Goal: Information Seeking & Learning: Learn about a topic

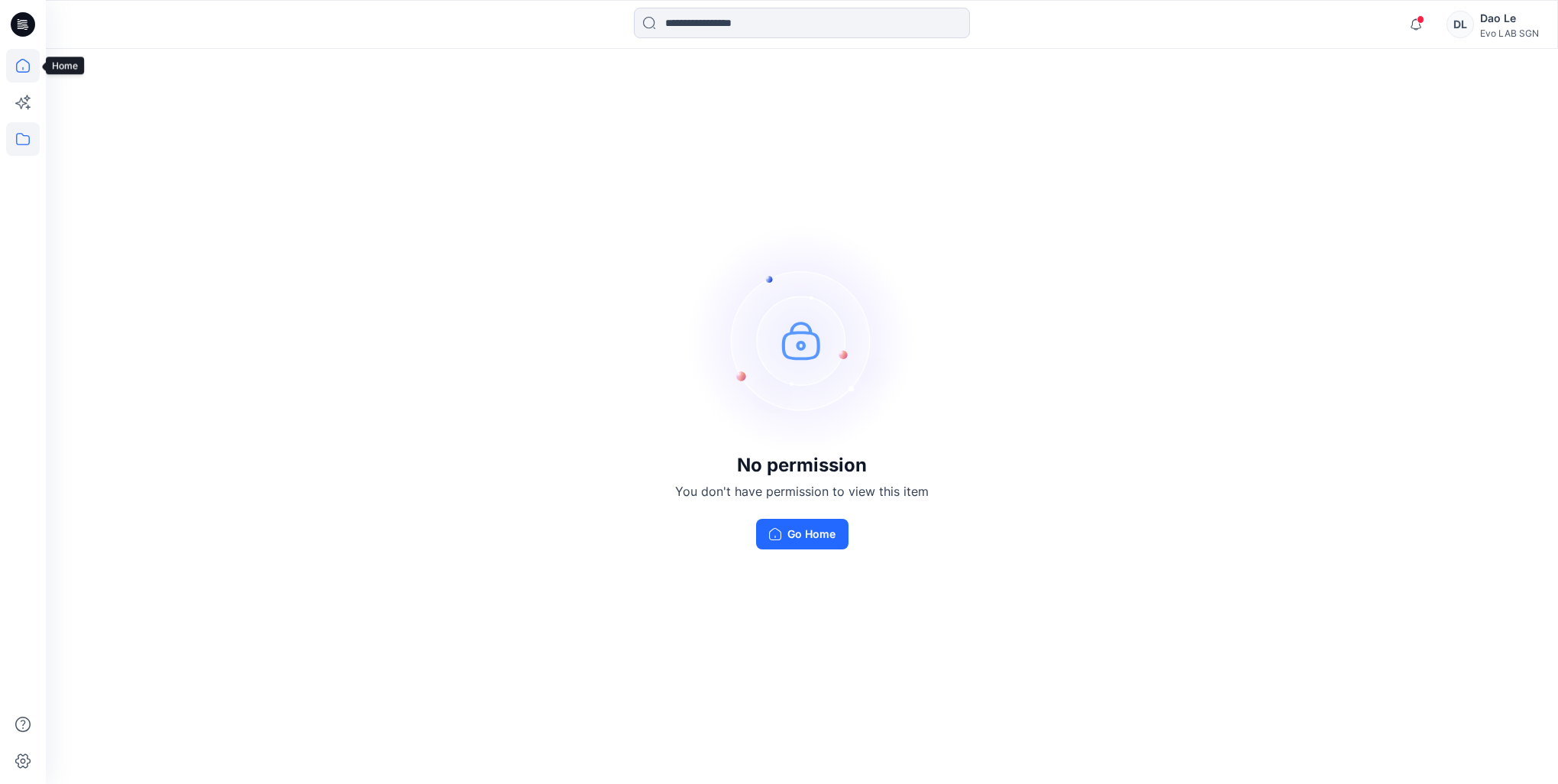
click at [28, 67] on icon at bounding box center [23, 65] width 14 height 14
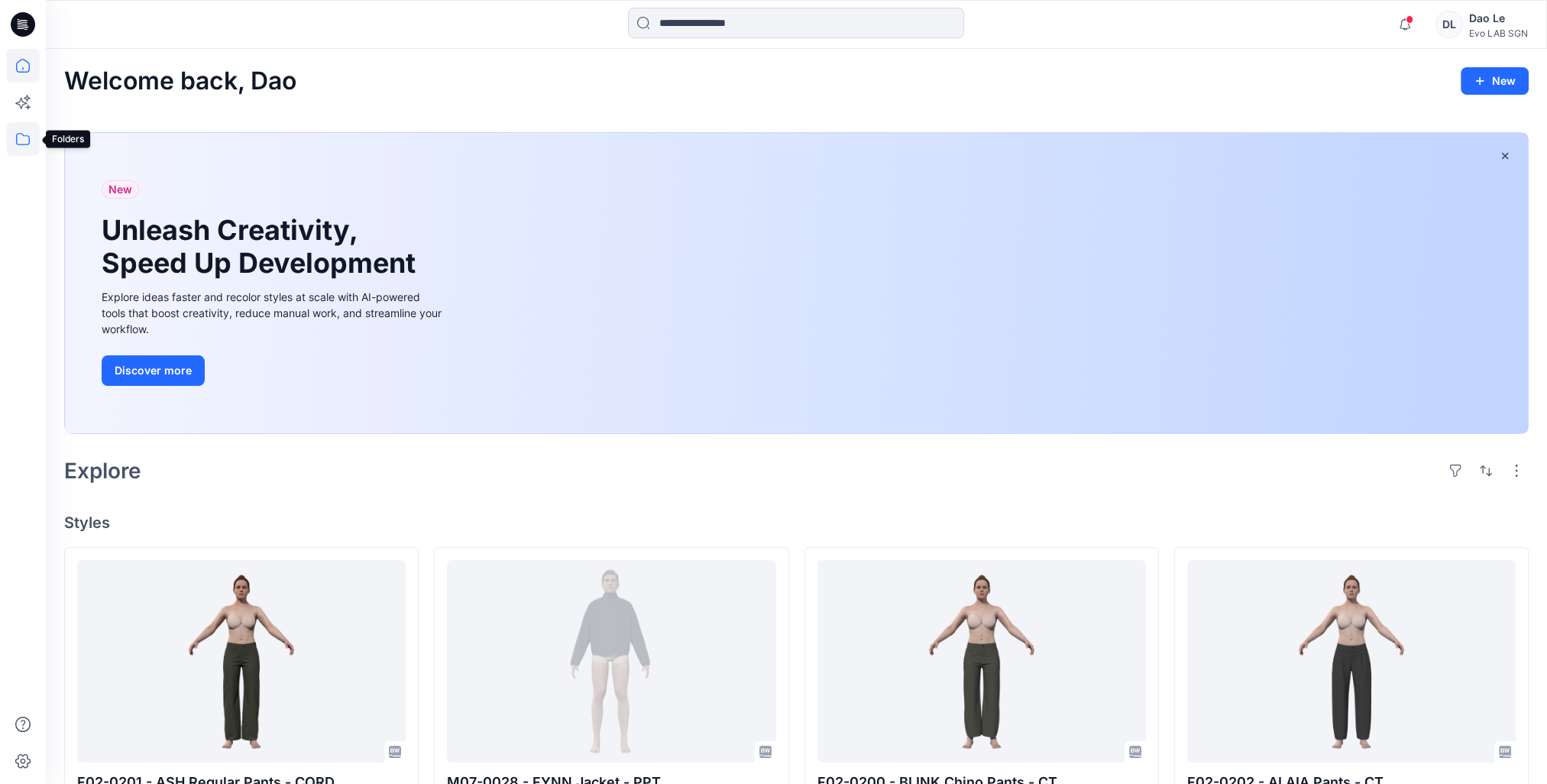
click at [22, 139] on icon at bounding box center [23, 139] width 34 height 34
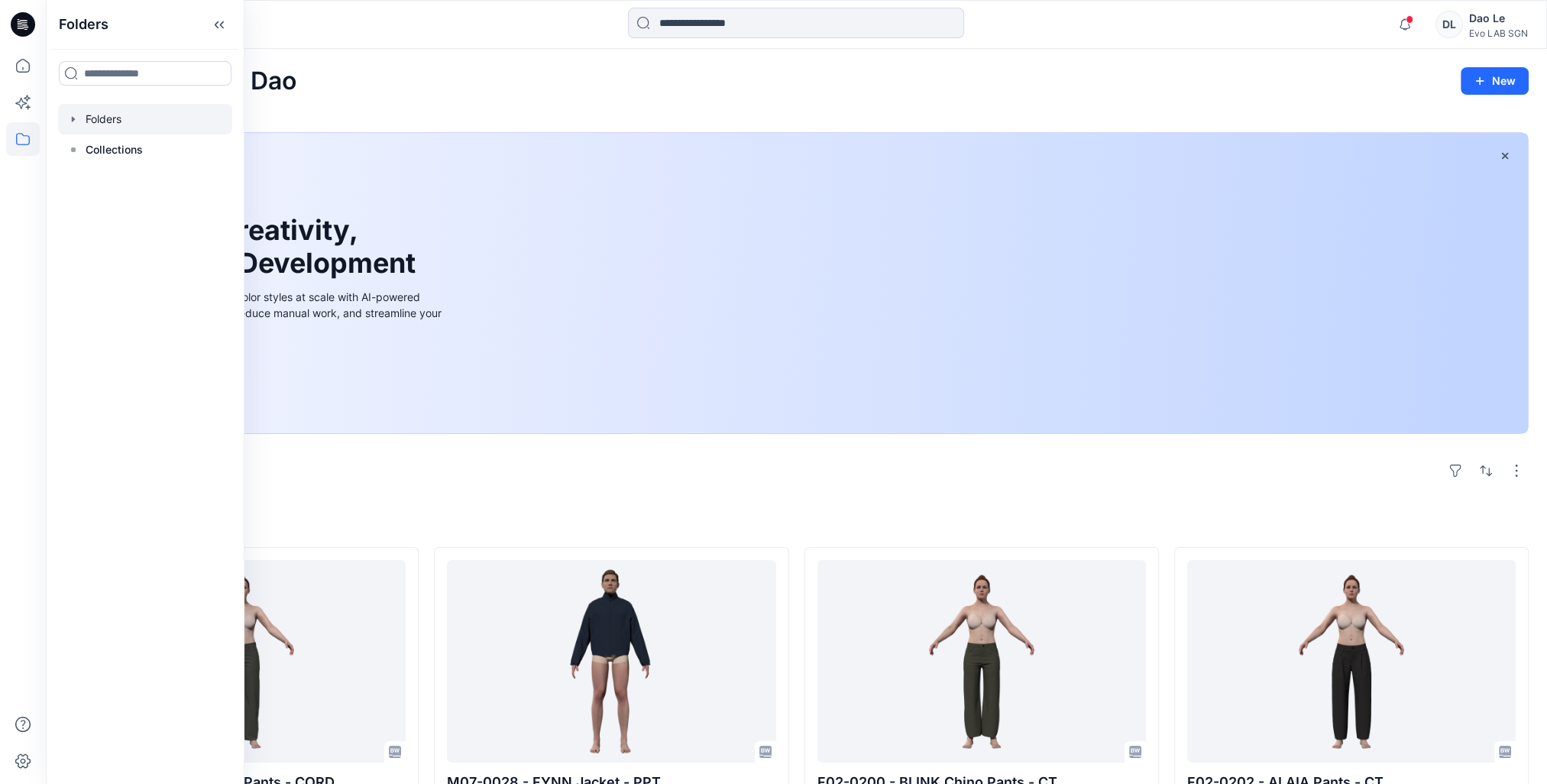
drag, startPoint x: 105, startPoint y: 151, endPoint x: 112, endPoint y: 119, distance: 32.8
click at [112, 119] on div "Folders Collections" at bounding box center [145, 134] width 174 height 61
click at [104, 116] on div at bounding box center [145, 119] width 174 height 30
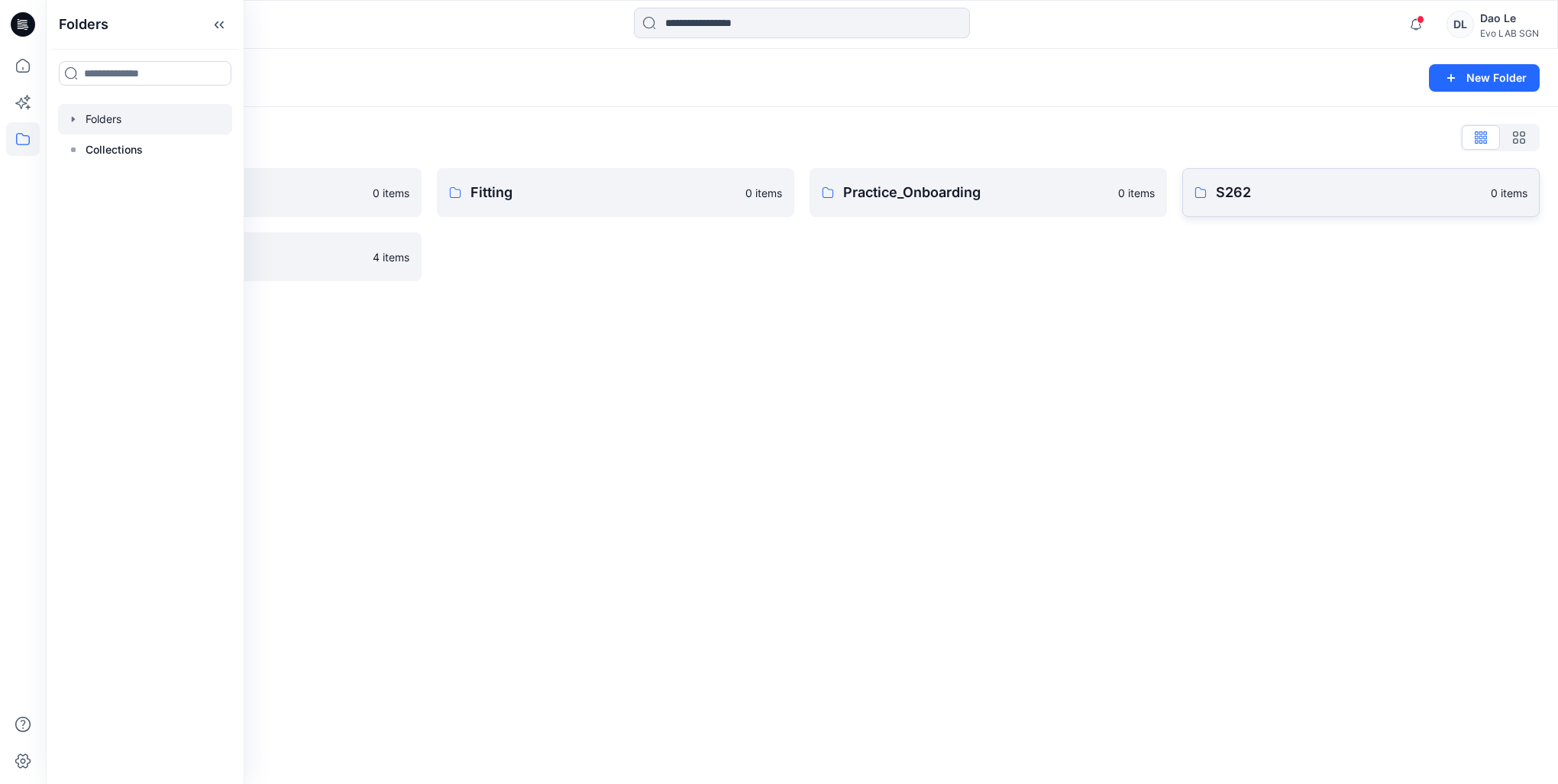
click at [1268, 197] on p "S262" at bounding box center [1349, 192] width 265 height 22
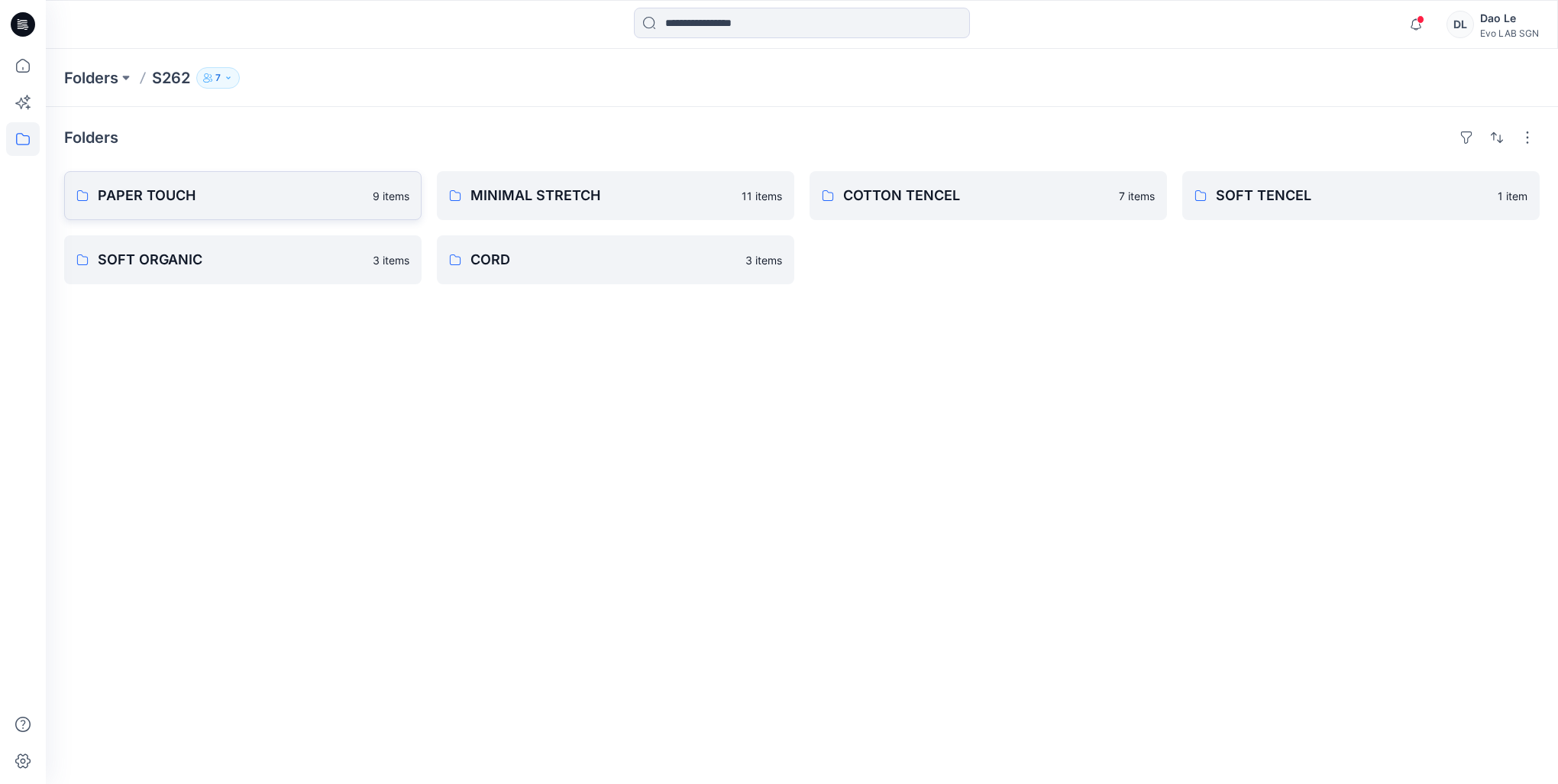
click at [170, 192] on p "PAPER TOUCH" at bounding box center [231, 195] width 265 height 22
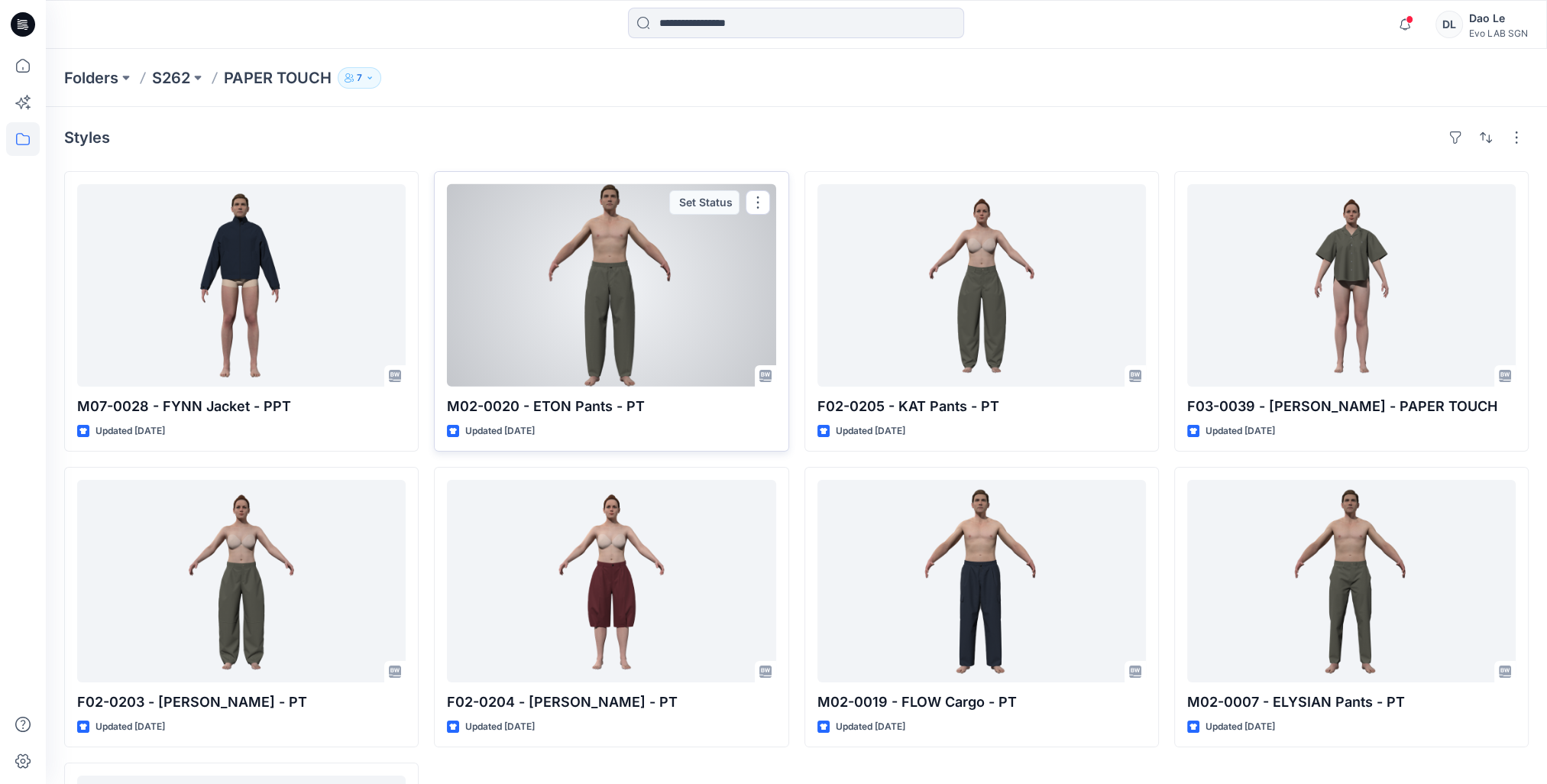
click at [651, 354] on div at bounding box center [611, 285] width 329 height 202
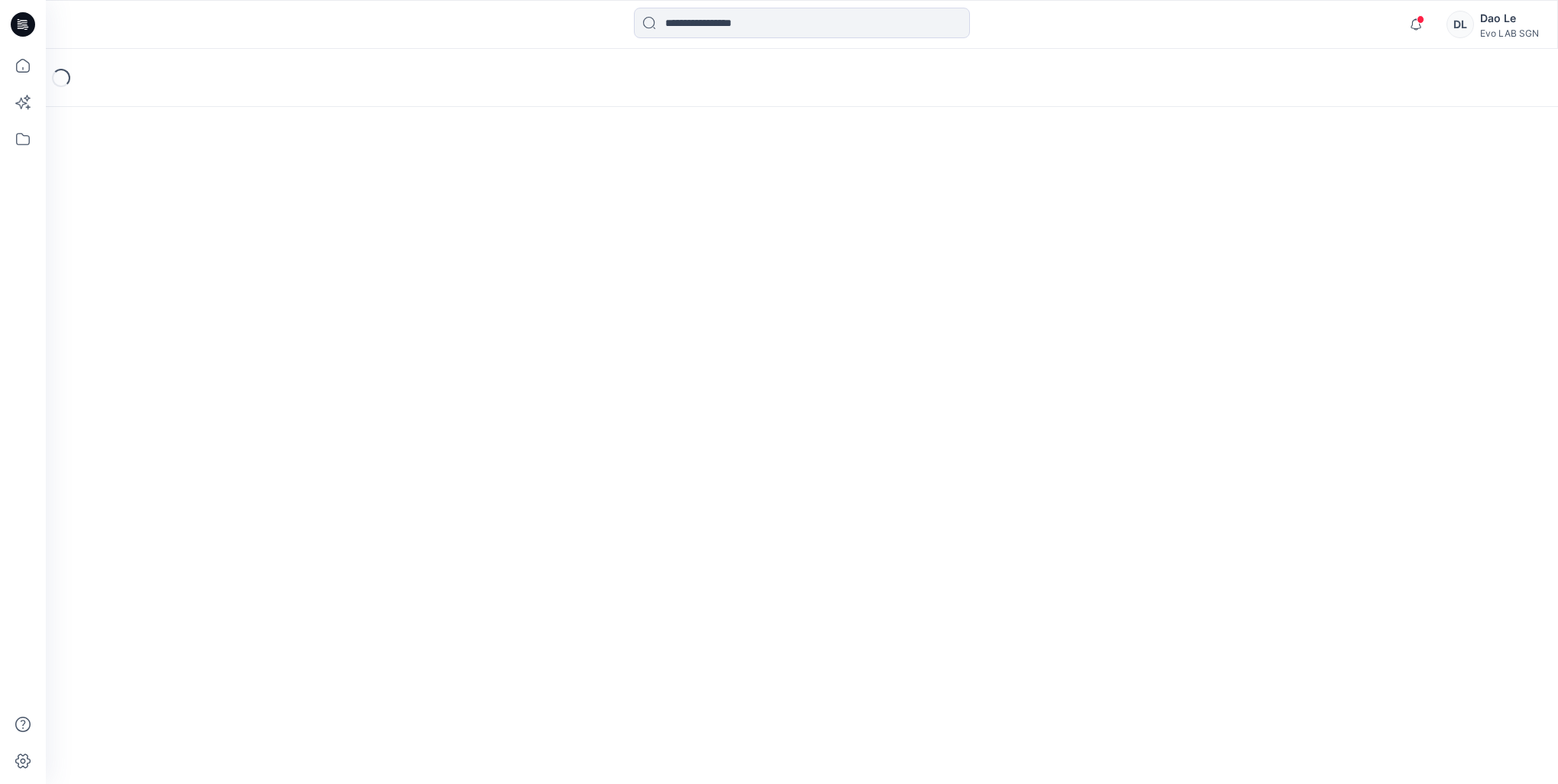
click at [651, 354] on div "Loading..." at bounding box center [802, 416] width 1513 height 735
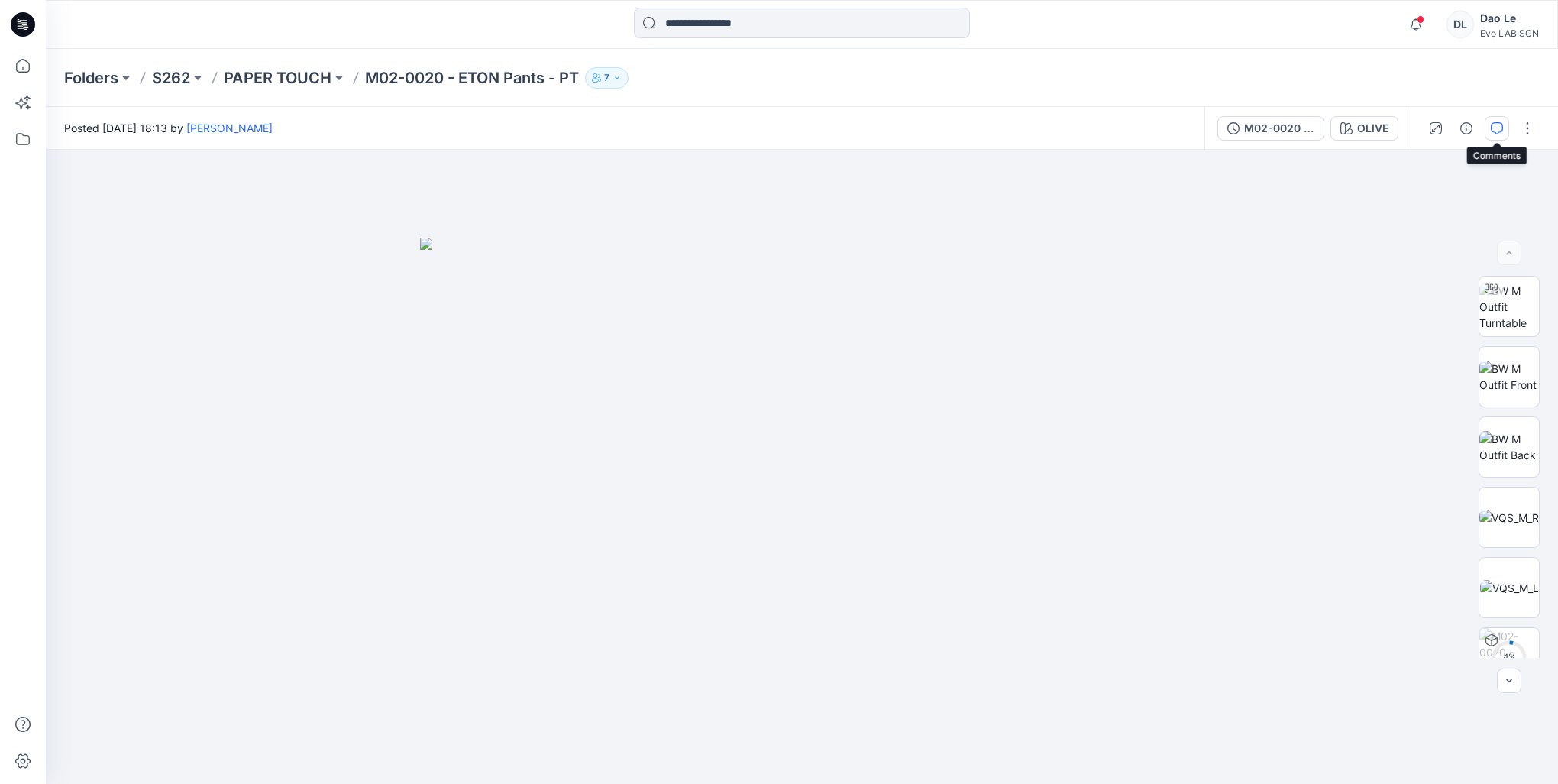
click at [1501, 122] on icon "button" at bounding box center [1497, 128] width 12 height 12
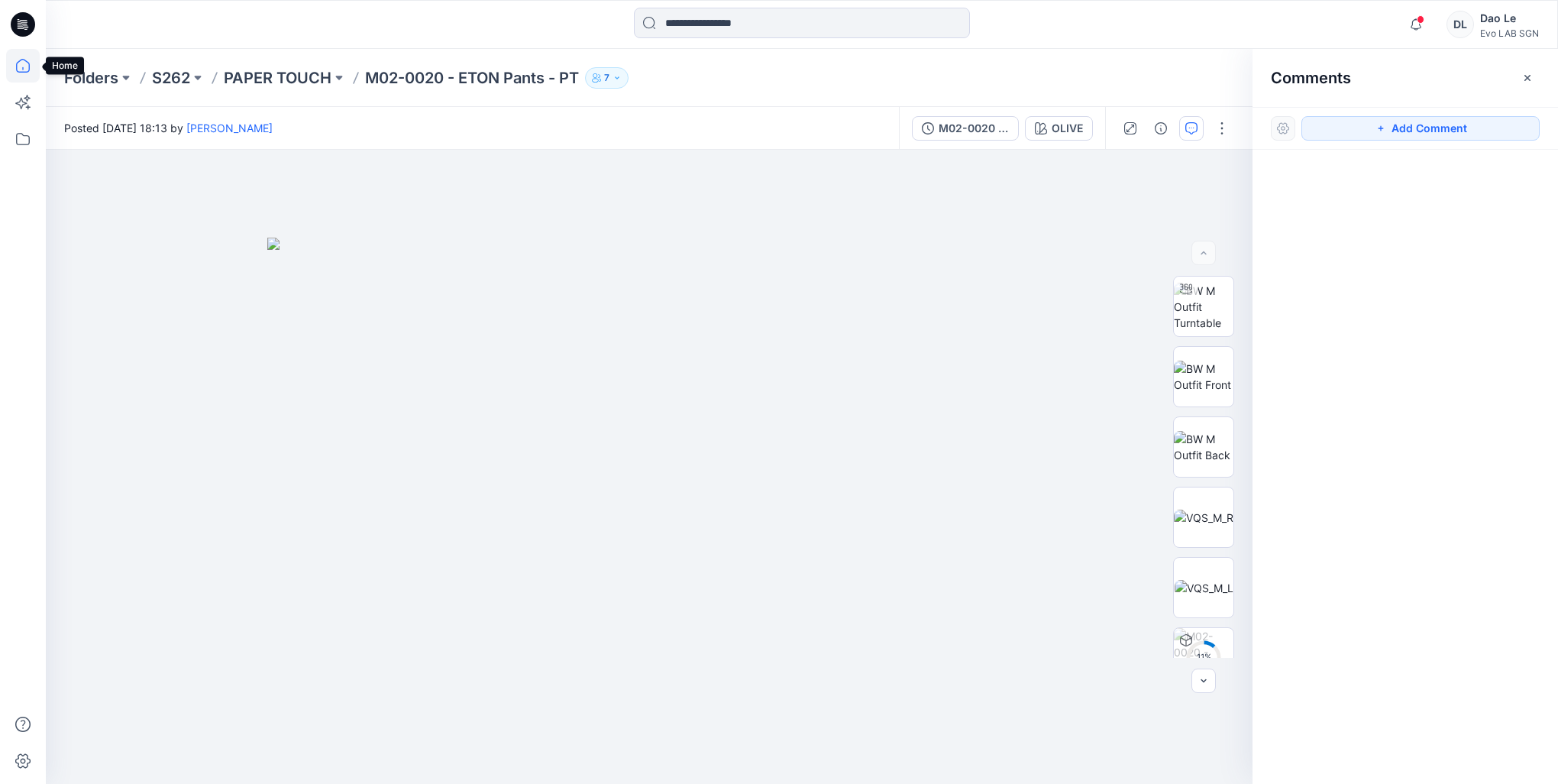
click at [16, 56] on icon at bounding box center [23, 66] width 34 height 34
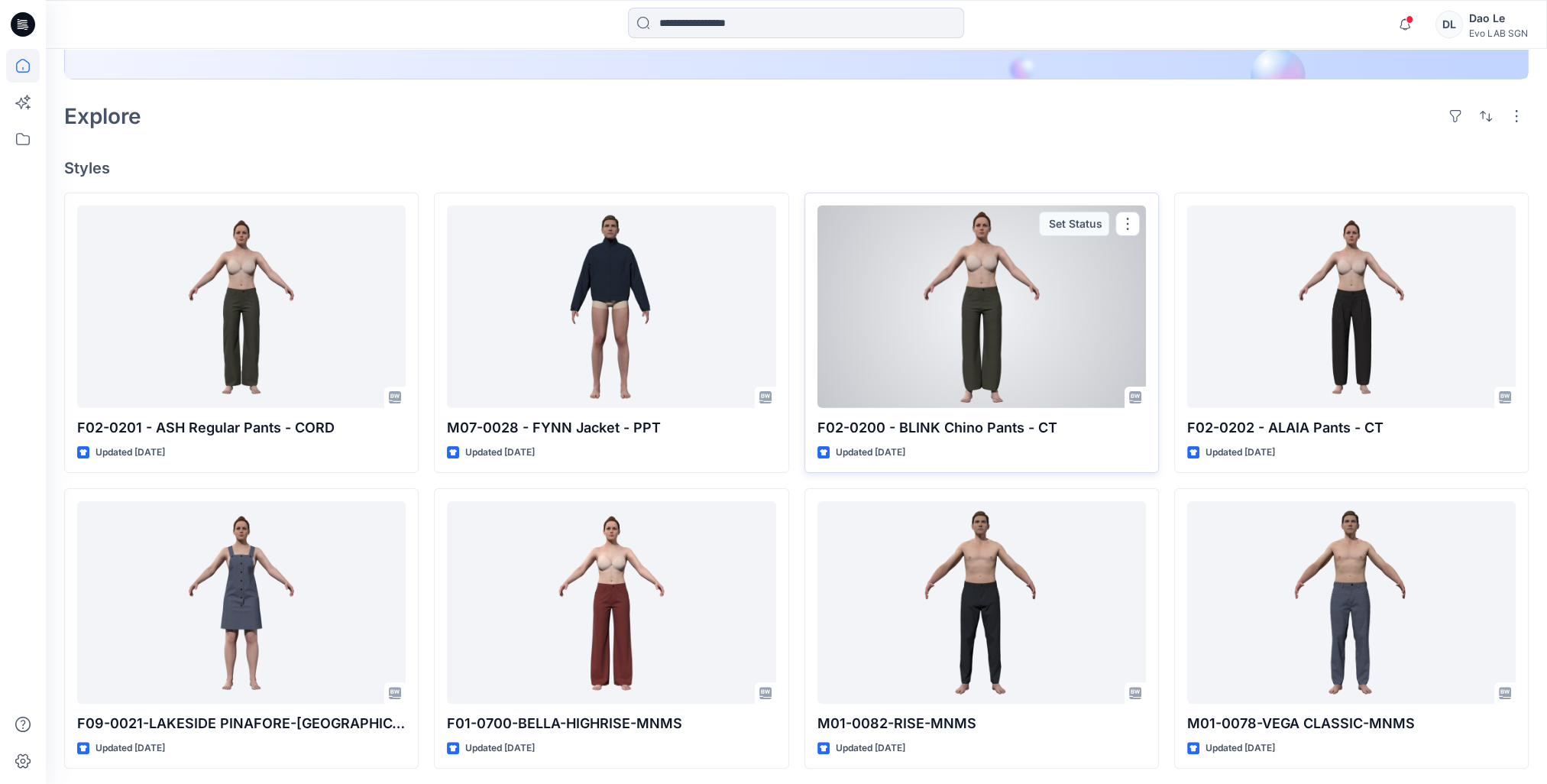
scroll to position [382, 0]
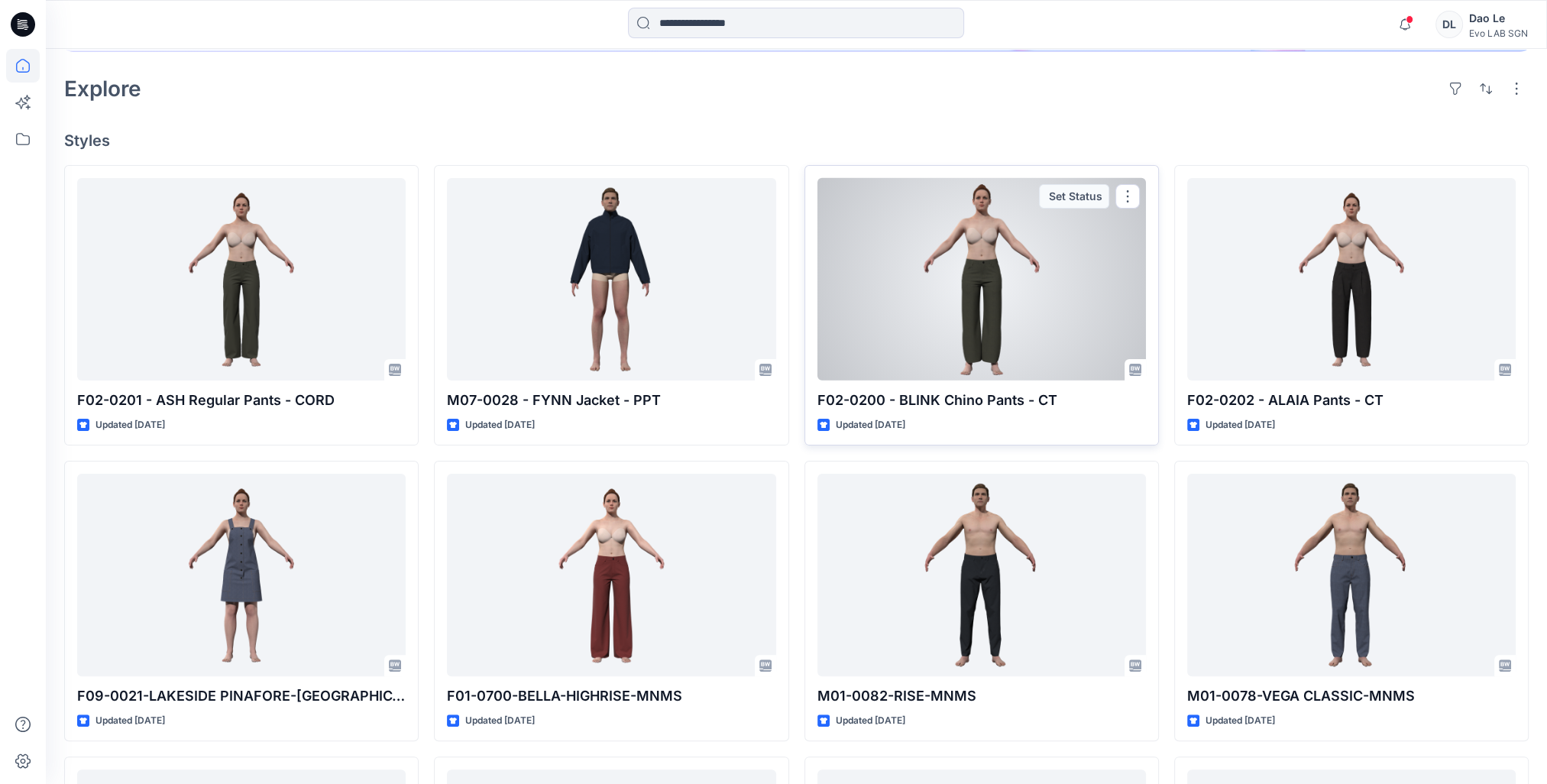
click at [997, 343] on div at bounding box center [981, 279] width 329 height 202
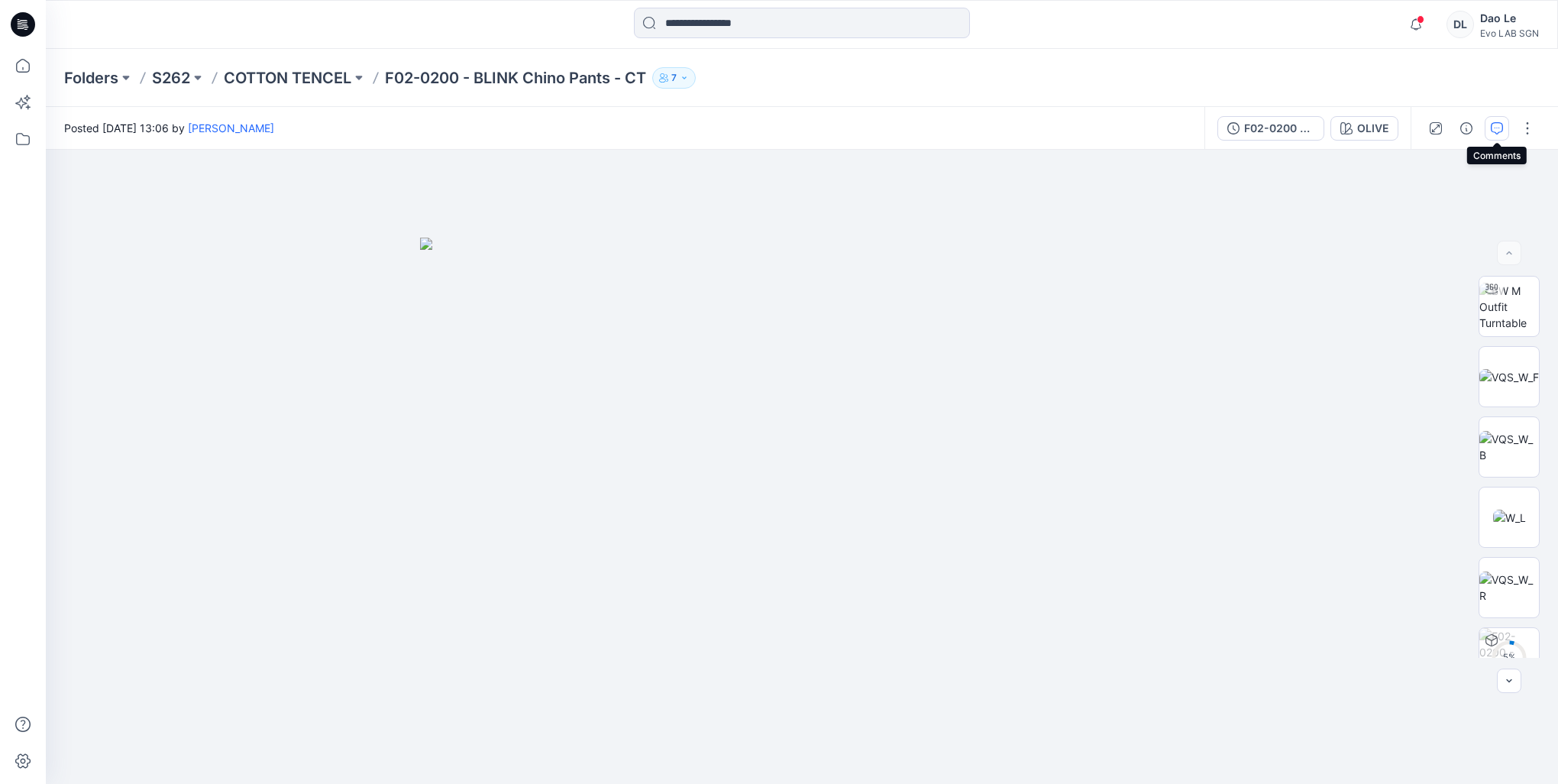
click at [1498, 128] on icon "button" at bounding box center [1497, 128] width 12 height 12
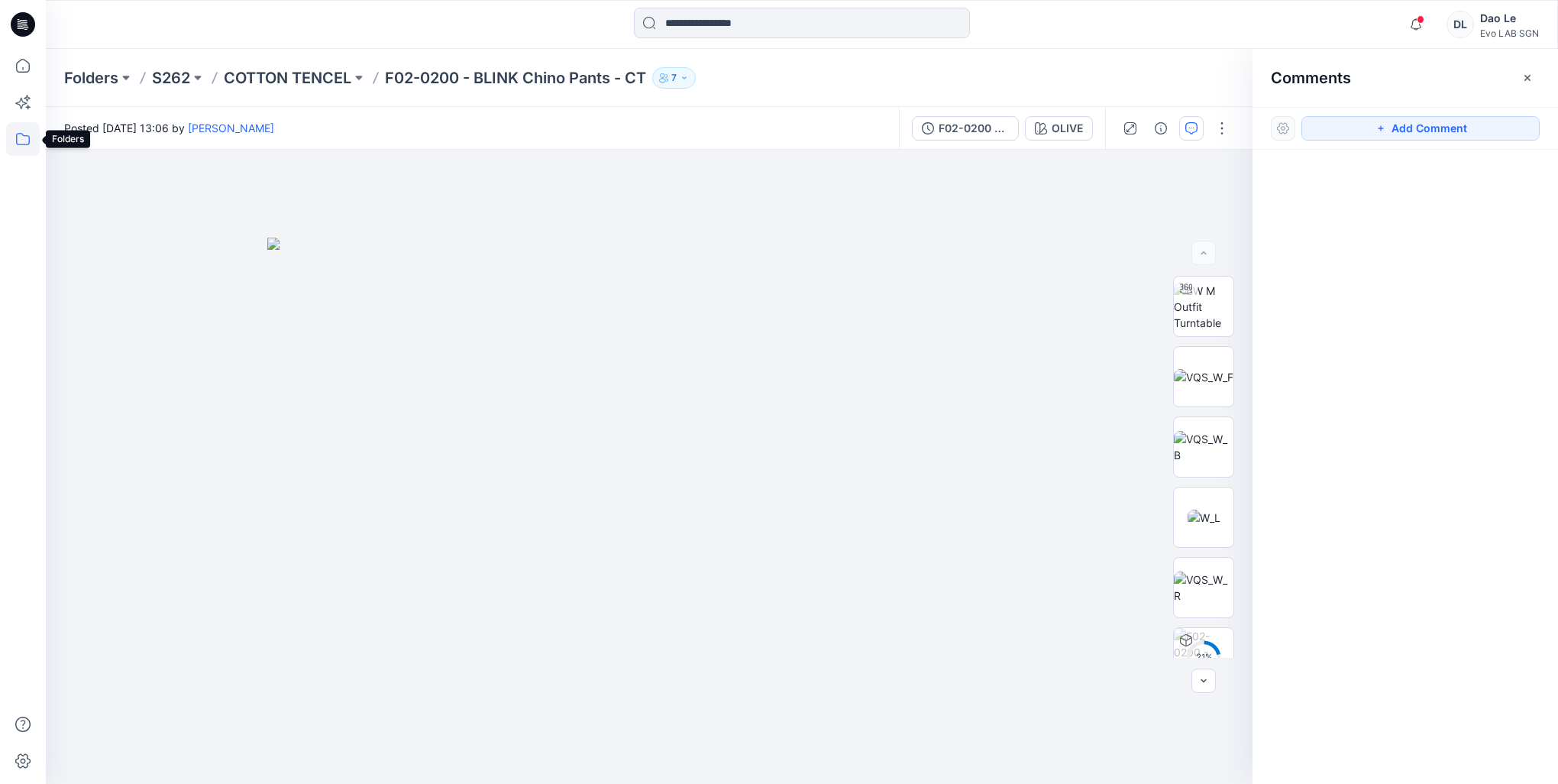
click at [10, 126] on icon at bounding box center [23, 139] width 34 height 34
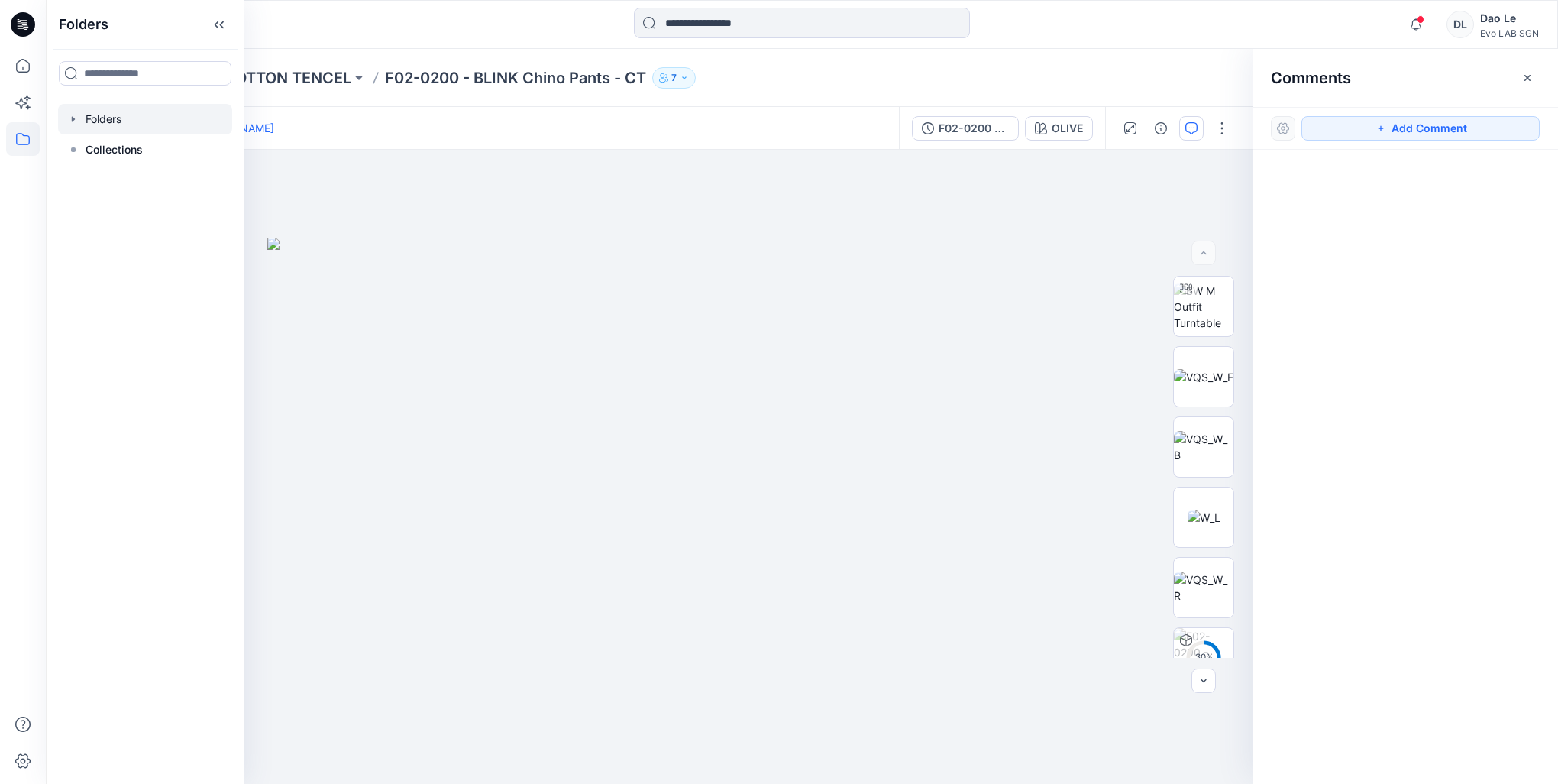
click at [83, 124] on div at bounding box center [145, 119] width 174 height 30
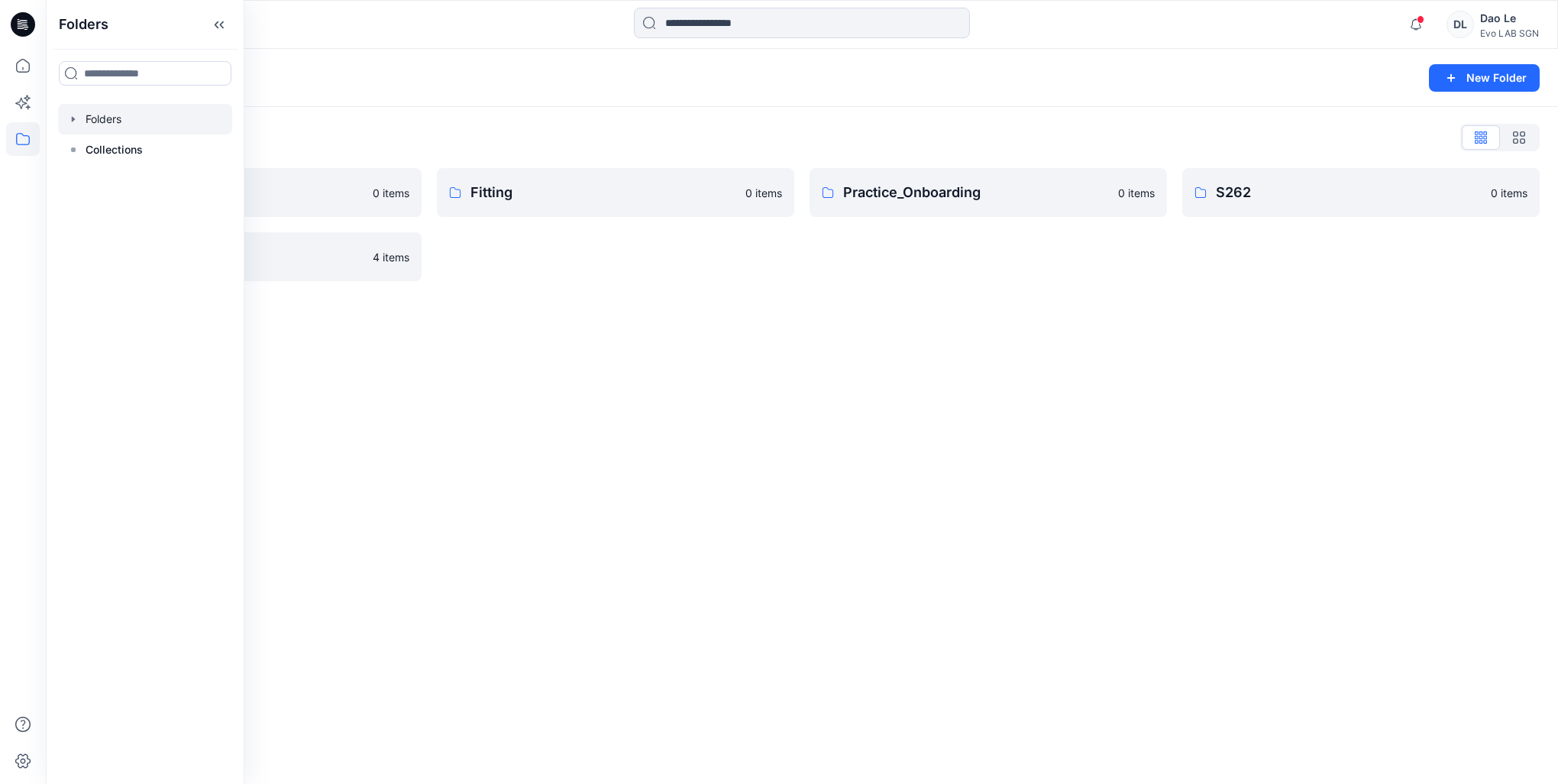
click at [667, 278] on div "Fitting 0 items" at bounding box center [616, 225] width 358 height 113
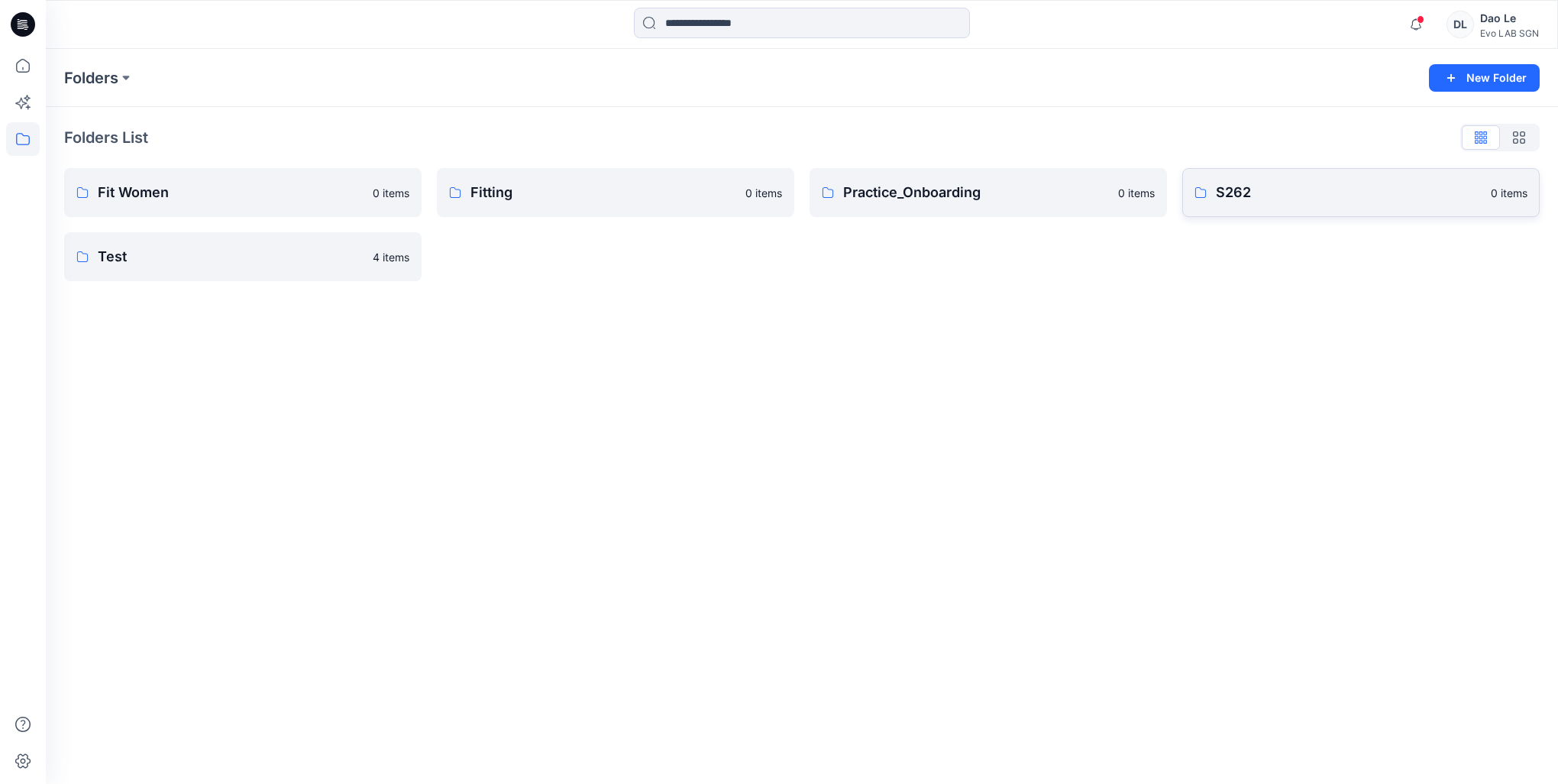
click at [1283, 200] on p "S262" at bounding box center [1349, 192] width 265 height 22
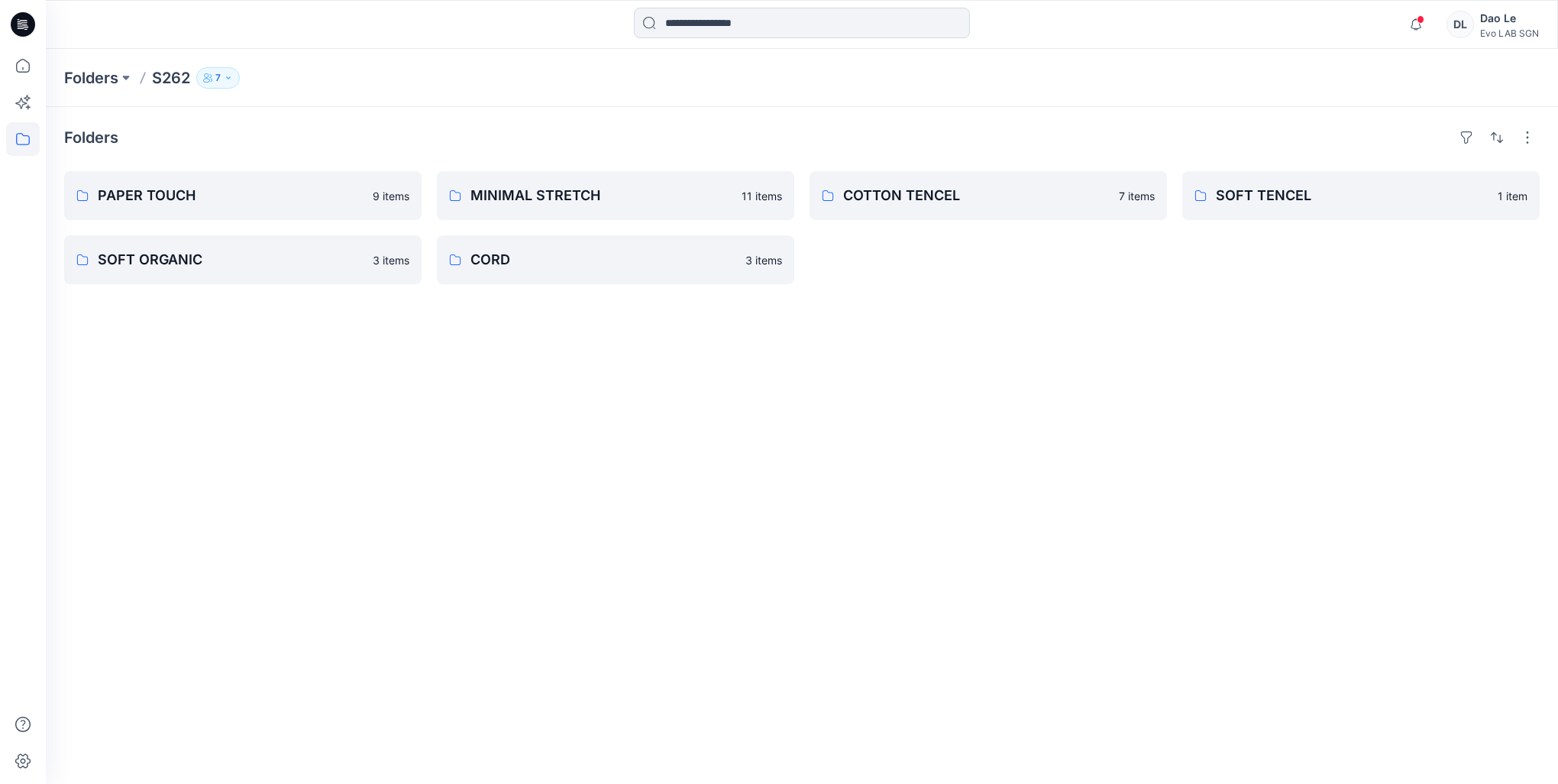
click at [1283, 200] on p "SOFT TENCEL" at bounding box center [1353, 195] width 273 height 22
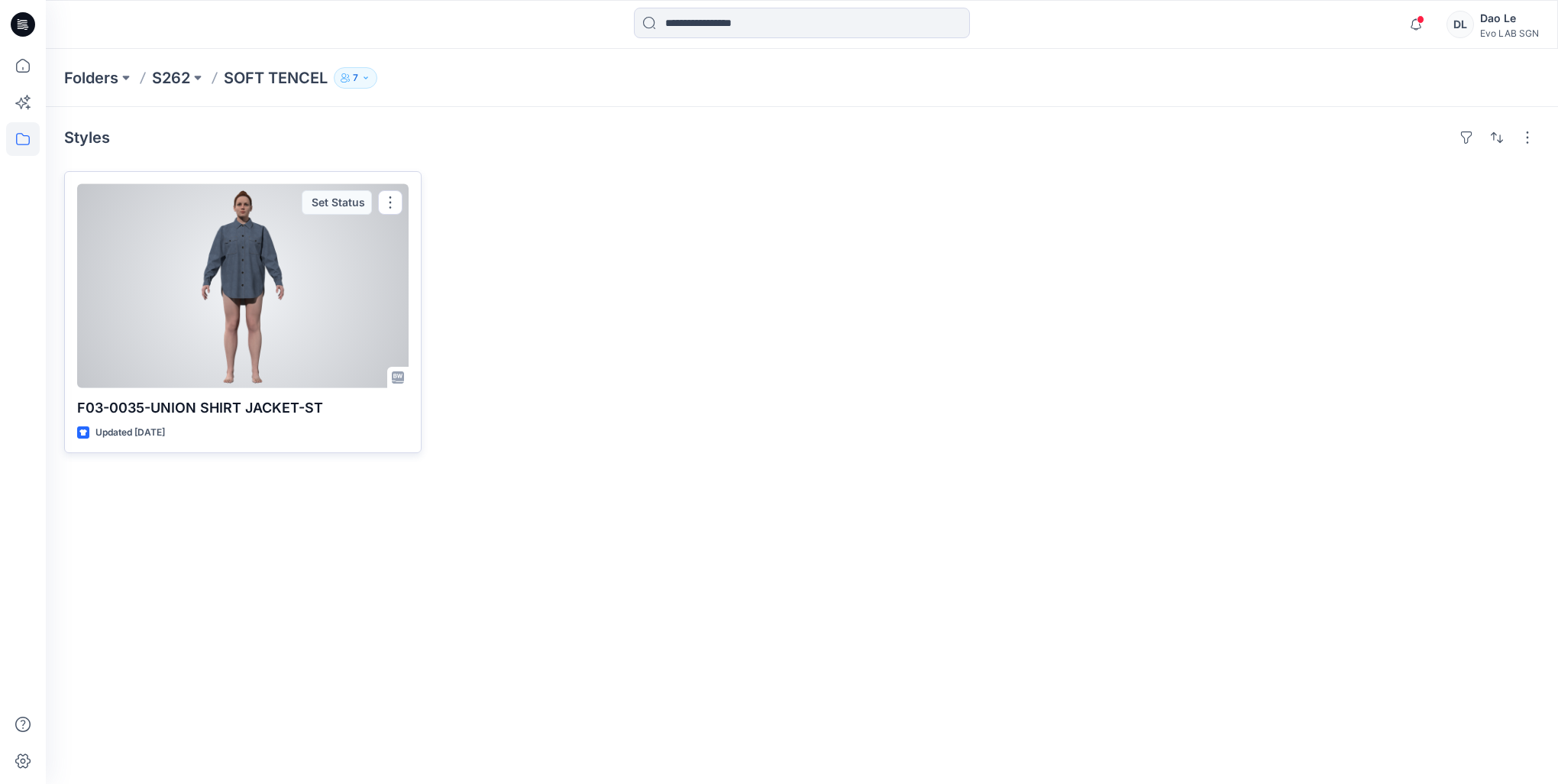
click at [260, 418] on div "F03-0035-UNION SHIRT JACKET-ST Updated [DATE] Set Status" at bounding box center [243, 312] width 358 height 281
click at [225, 399] on p "F03-0035-UNION SHIRT JACKET-ST" at bounding box center [243, 408] width 331 height 22
click at [217, 420] on div "F03-0035-UNION SHIRT JACKET-ST Updated [DATE] Set Status" at bounding box center [243, 312] width 358 height 281
click at [245, 313] on div at bounding box center [243, 286] width 331 height 204
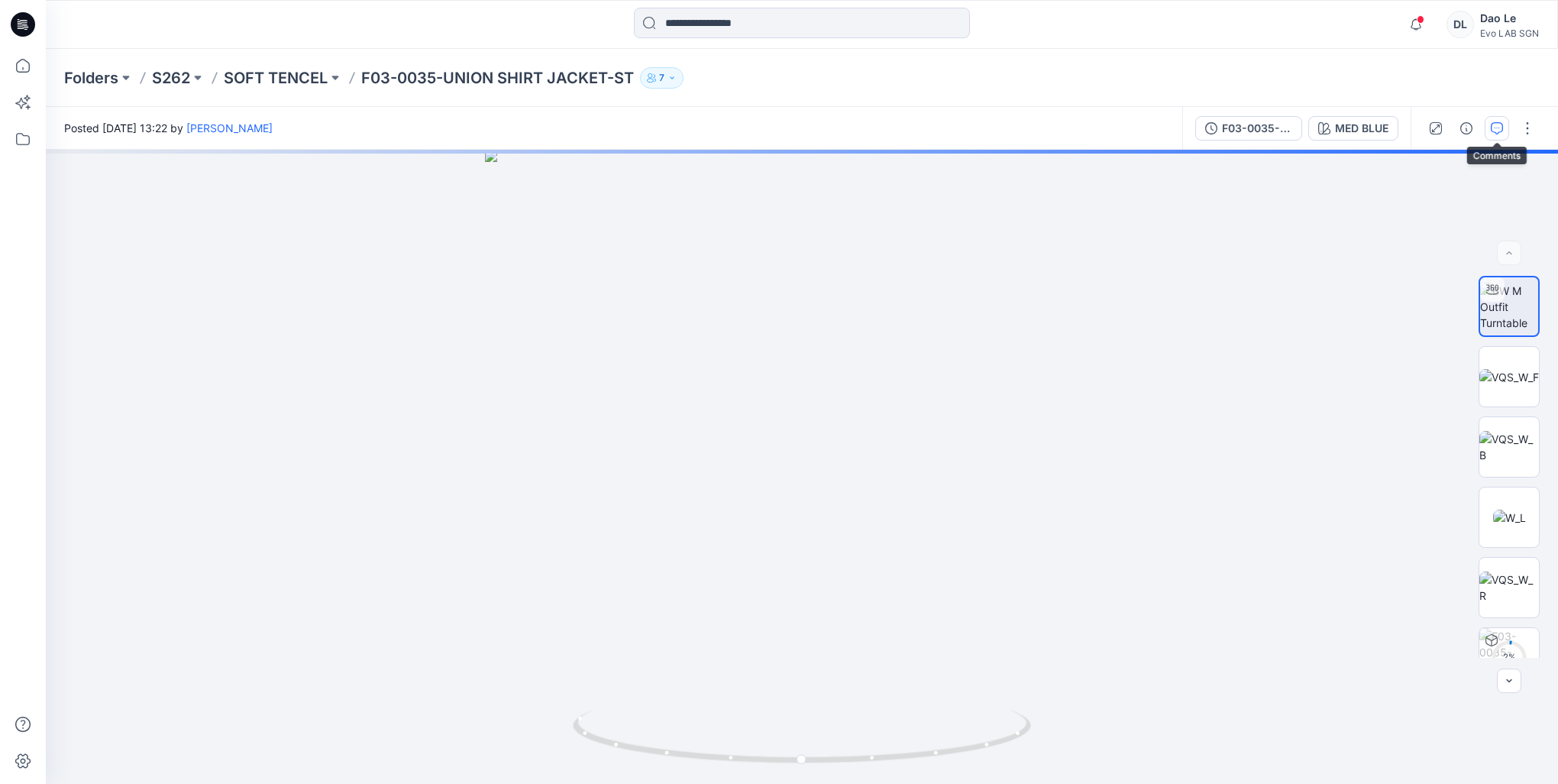
click at [1497, 133] on icon "button" at bounding box center [1497, 128] width 12 height 12
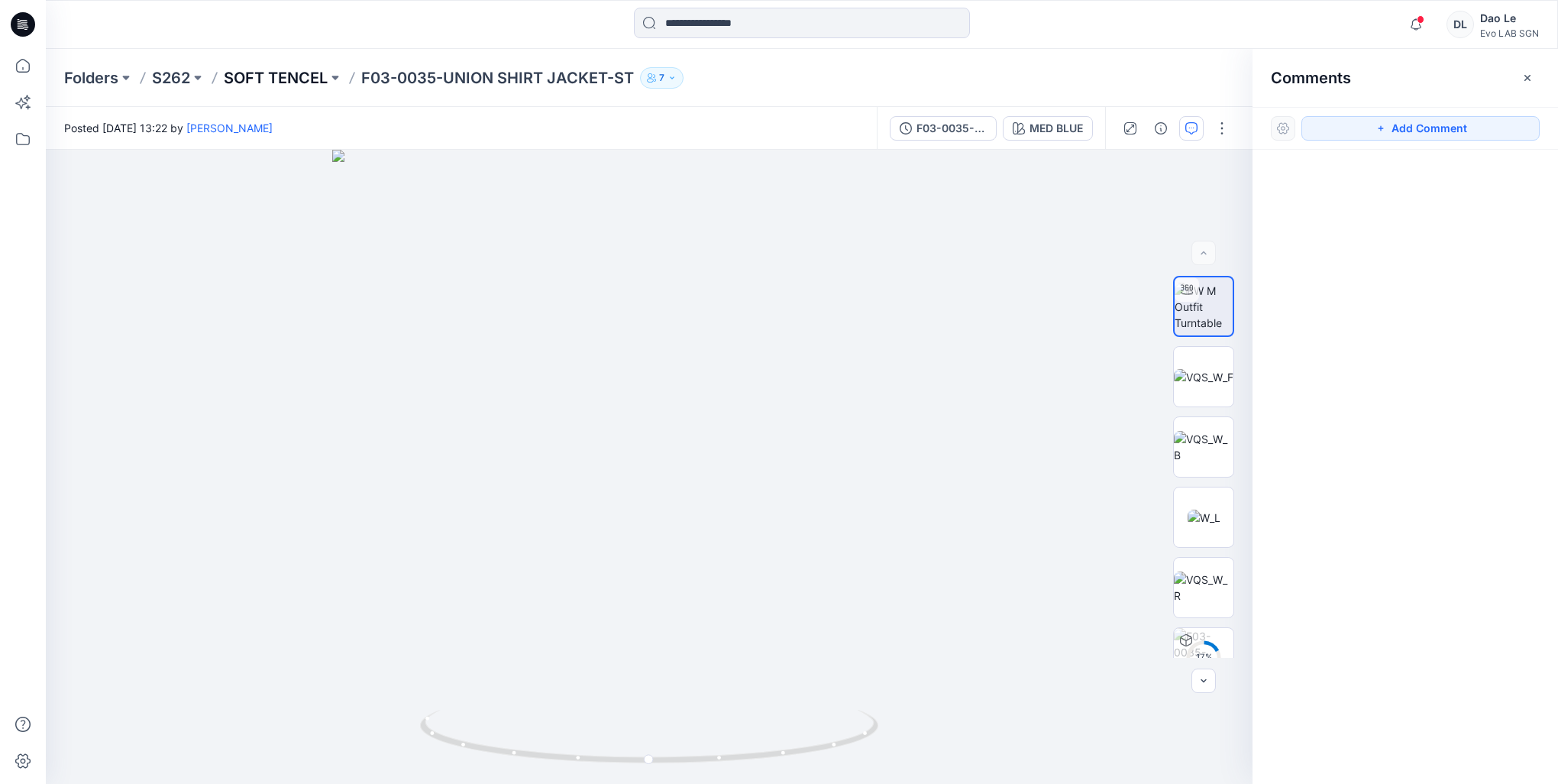
click at [269, 81] on p "SOFT TENCEL" at bounding box center [276, 77] width 104 height 22
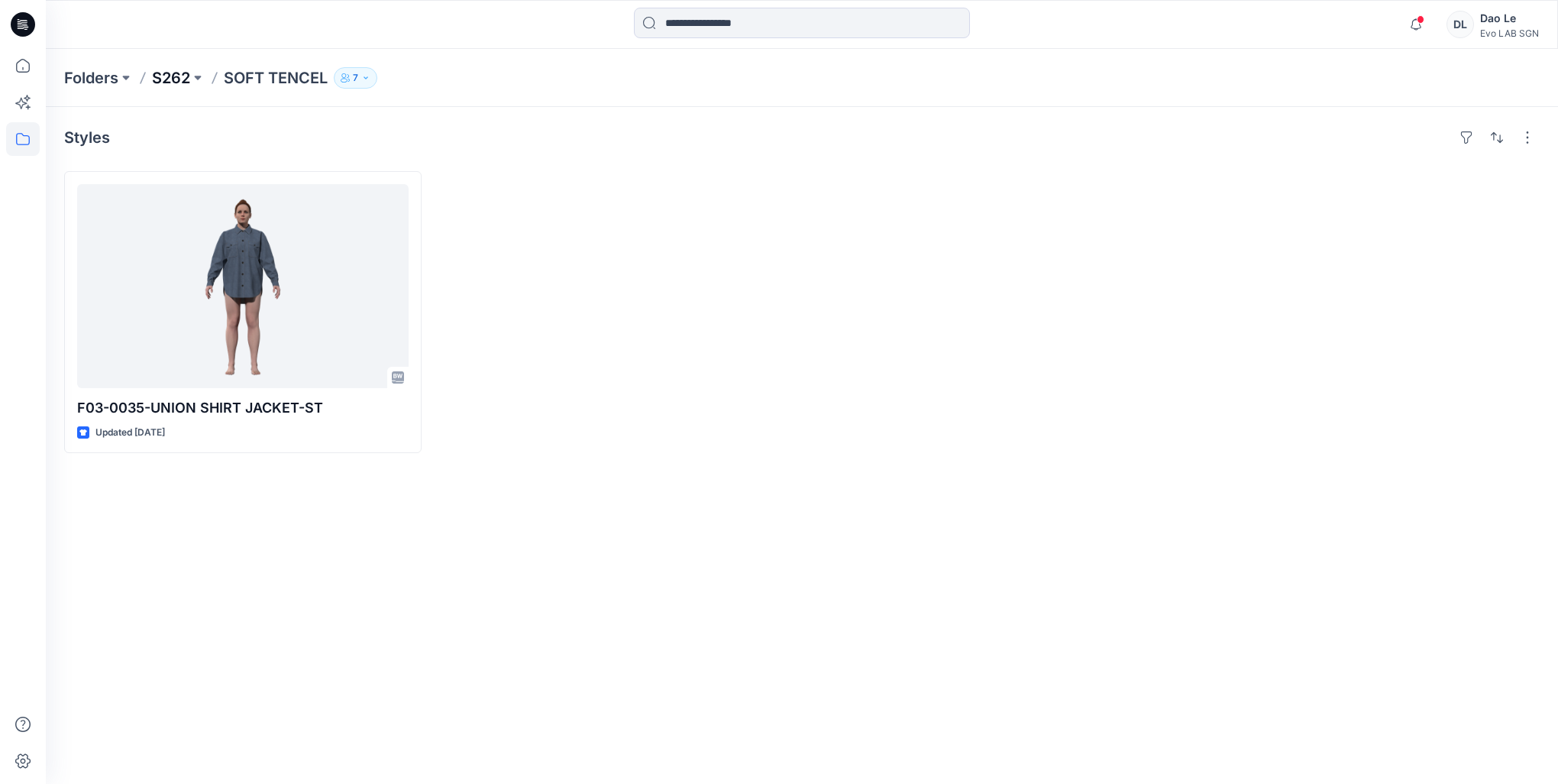
click at [179, 78] on p "S262" at bounding box center [170, 77] width 39 height 22
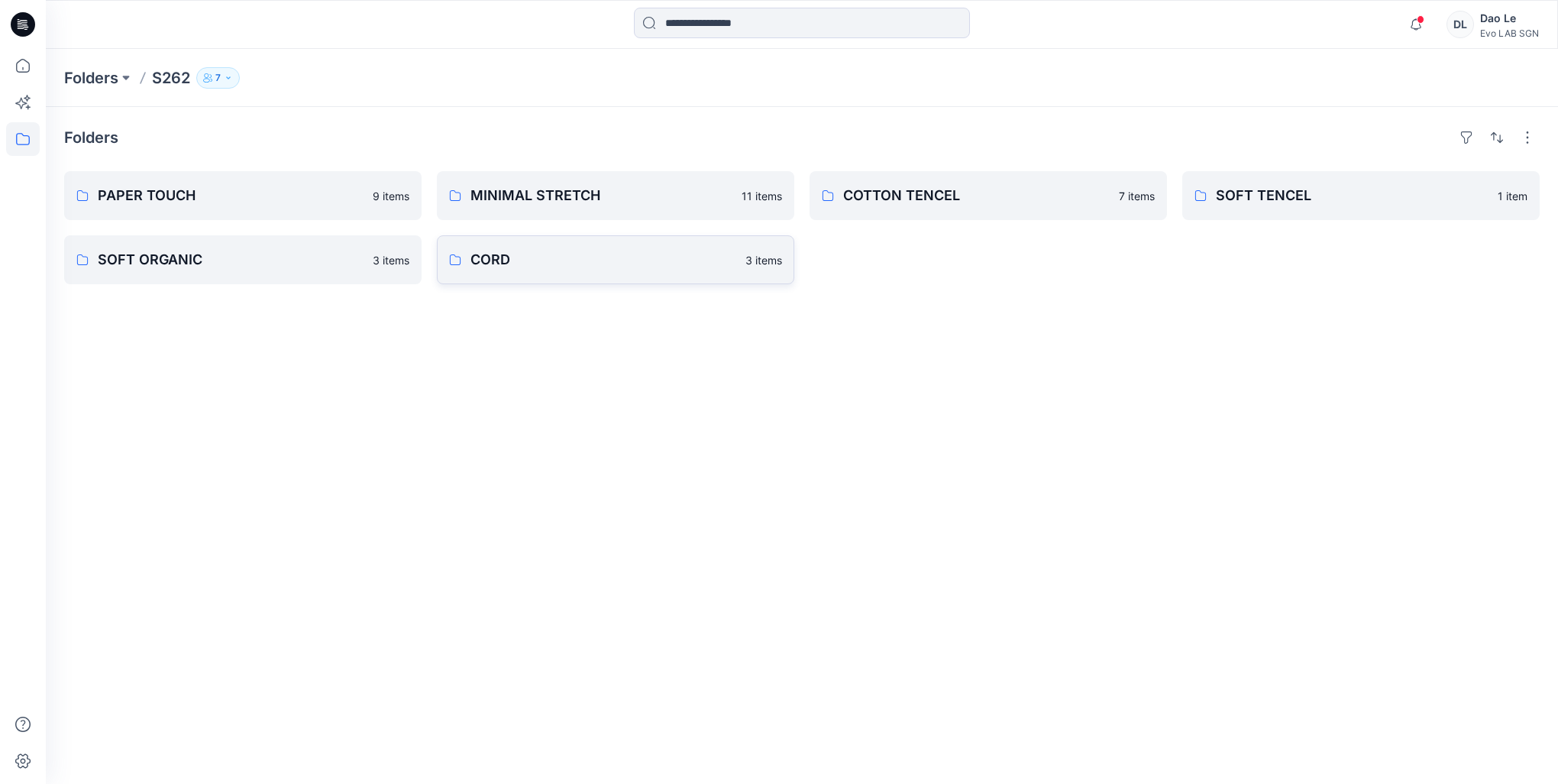
click at [575, 264] on p "CORD" at bounding box center [603, 260] width 265 height 22
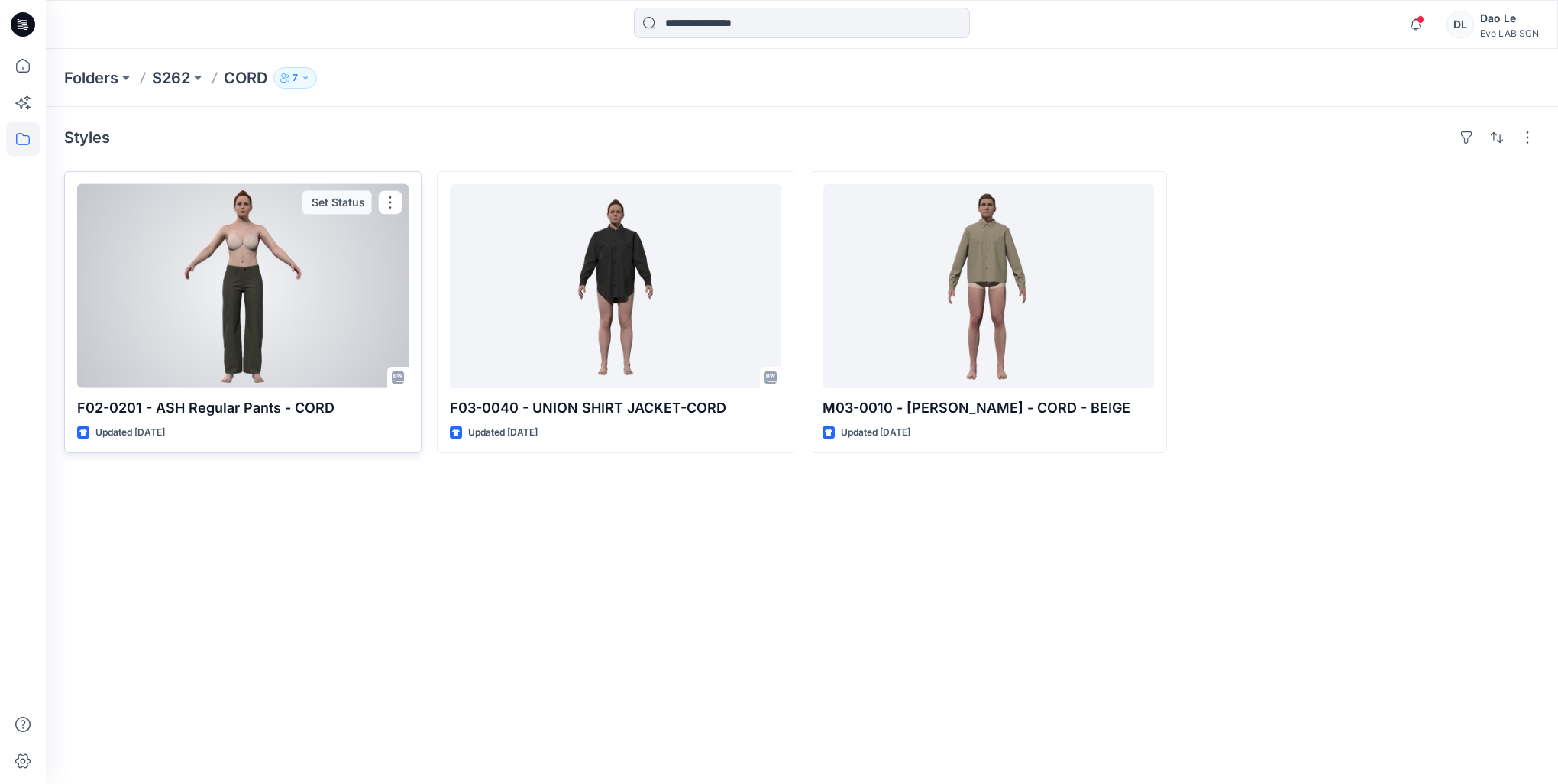
click at [244, 334] on div at bounding box center [243, 286] width 331 height 204
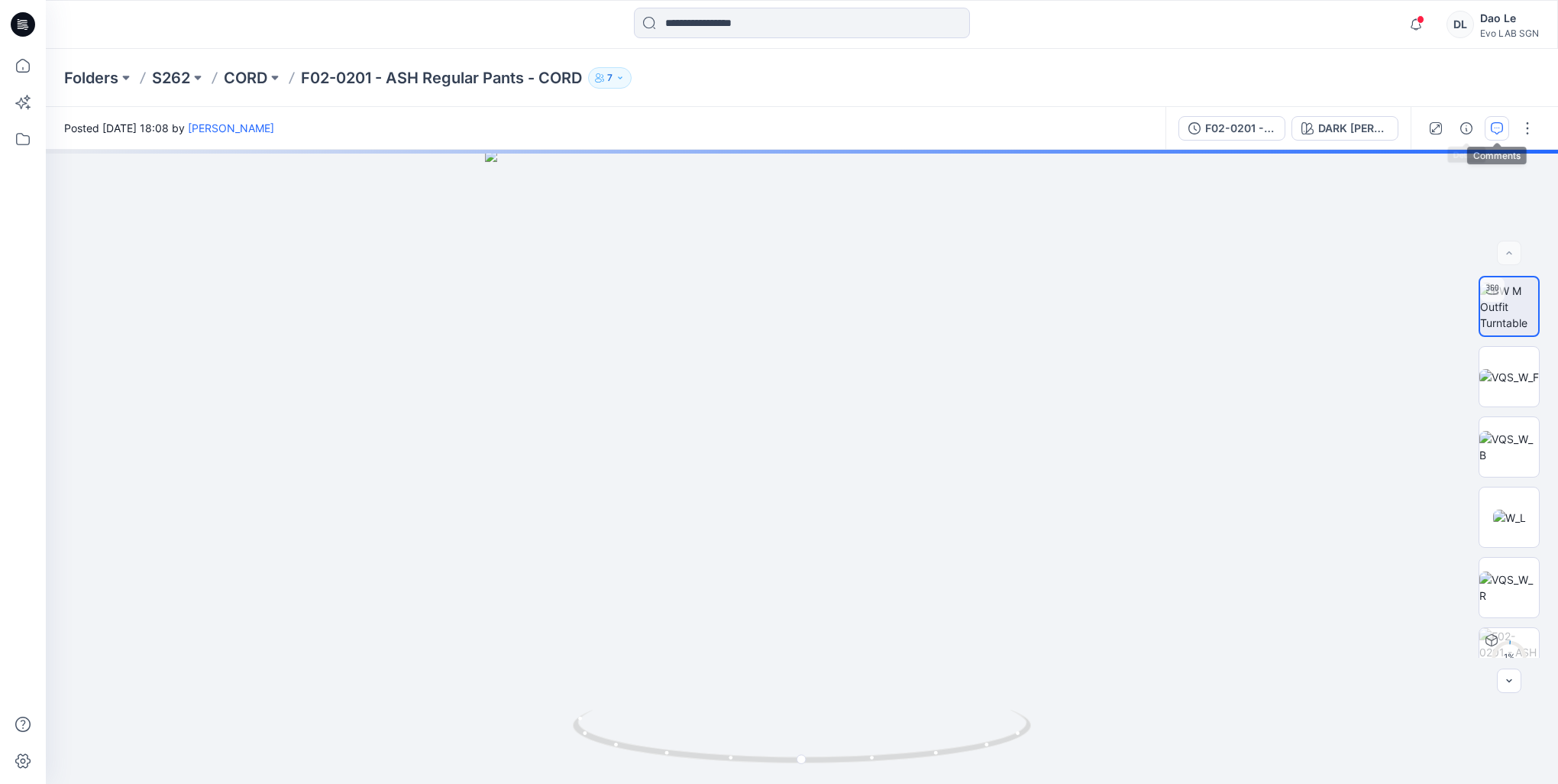
click at [1498, 126] on icon "button" at bounding box center [1497, 128] width 12 height 12
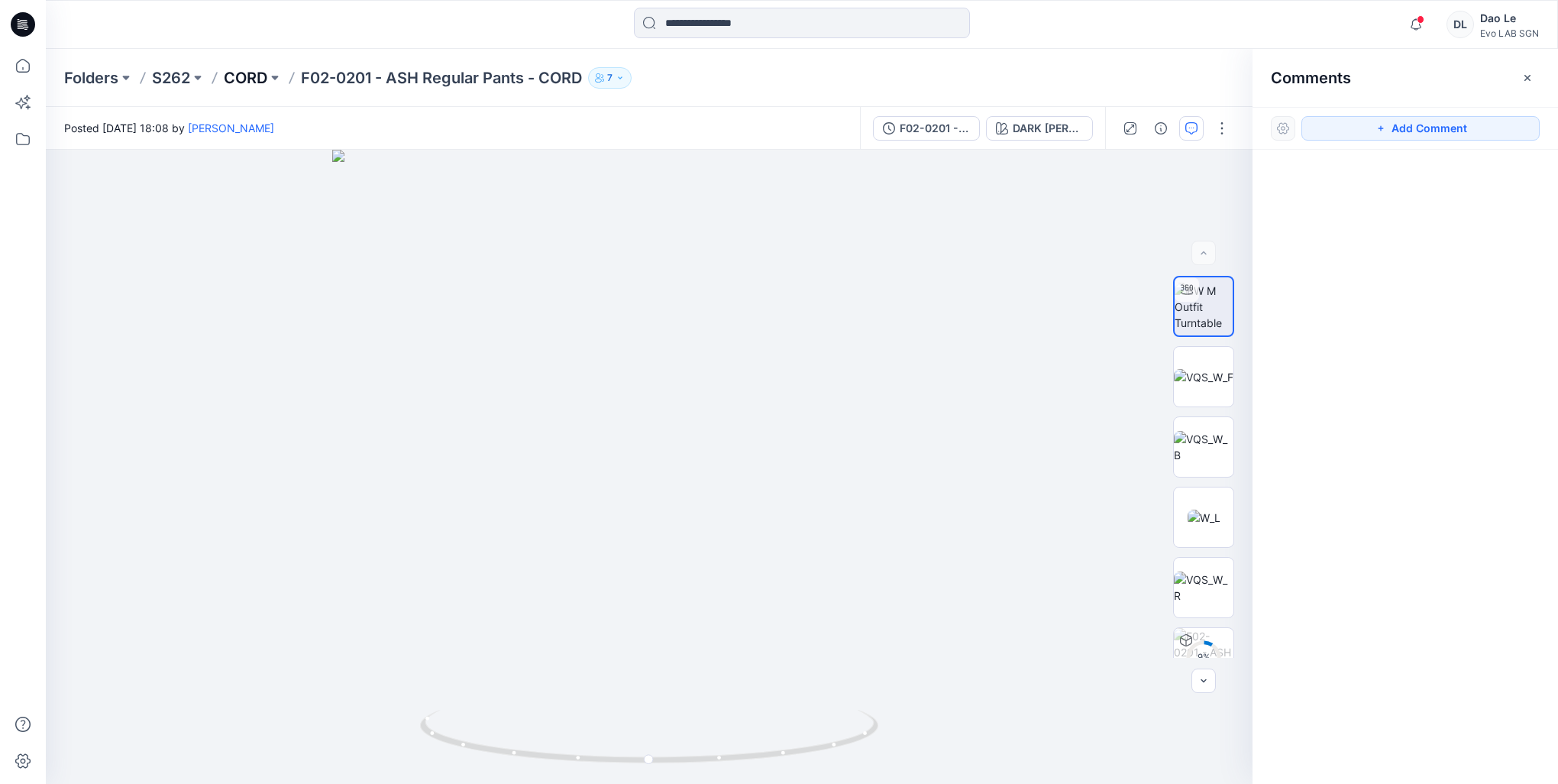
click at [235, 78] on p "CORD" at bounding box center [246, 77] width 43 height 22
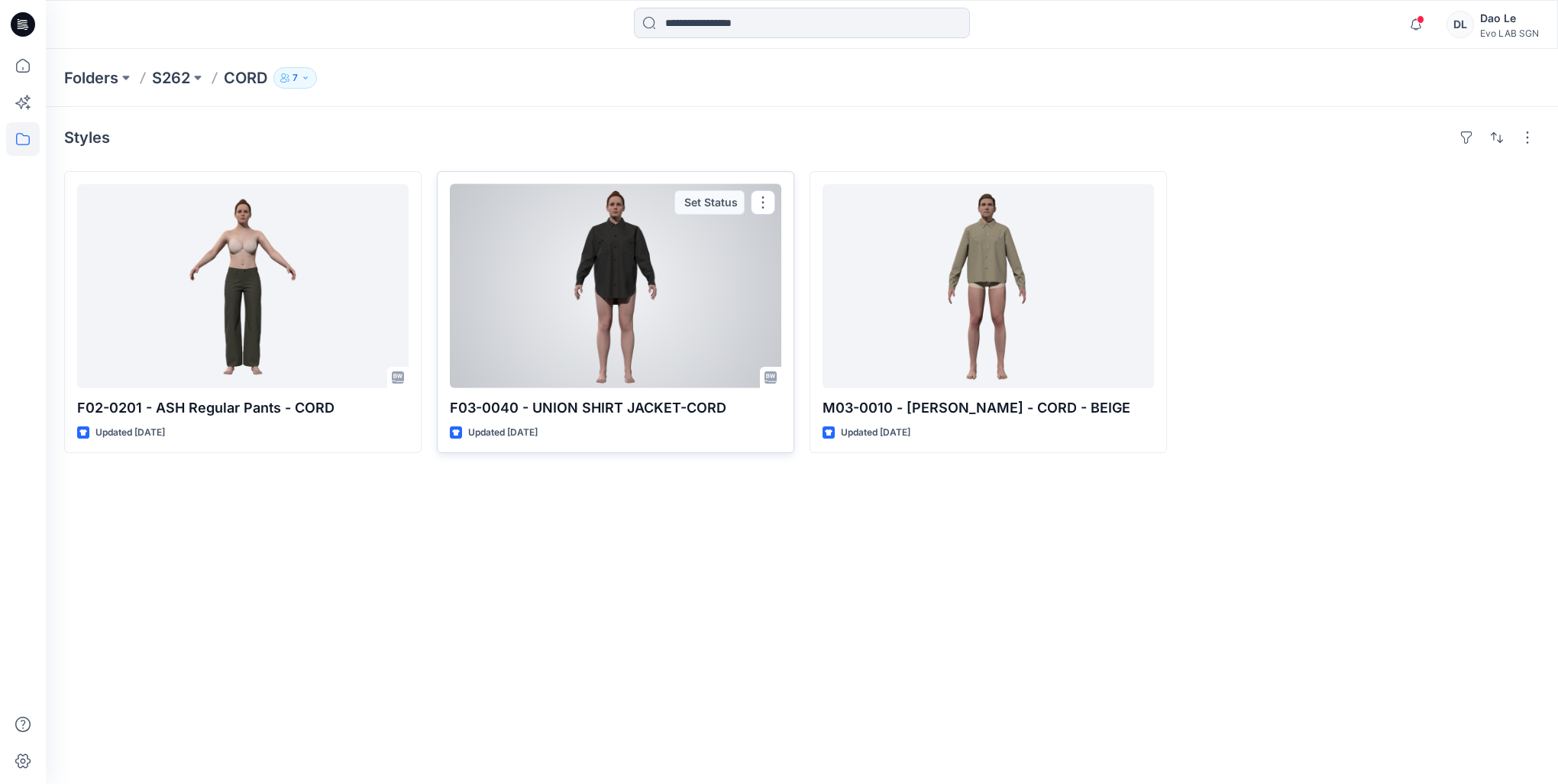
click at [648, 301] on div at bounding box center [616, 286] width 331 height 204
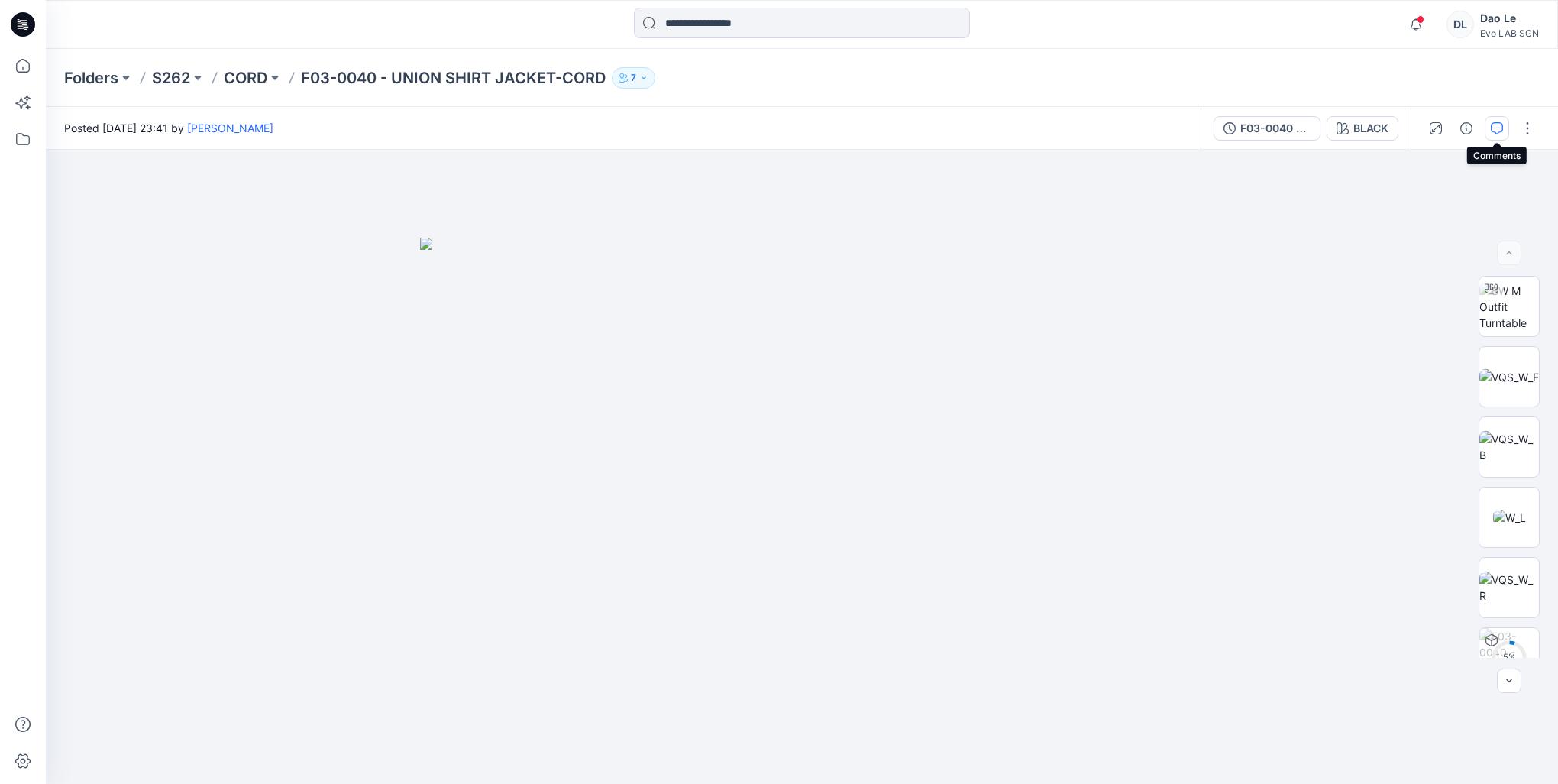
click at [1501, 123] on icon "button" at bounding box center [1497, 128] width 12 height 12
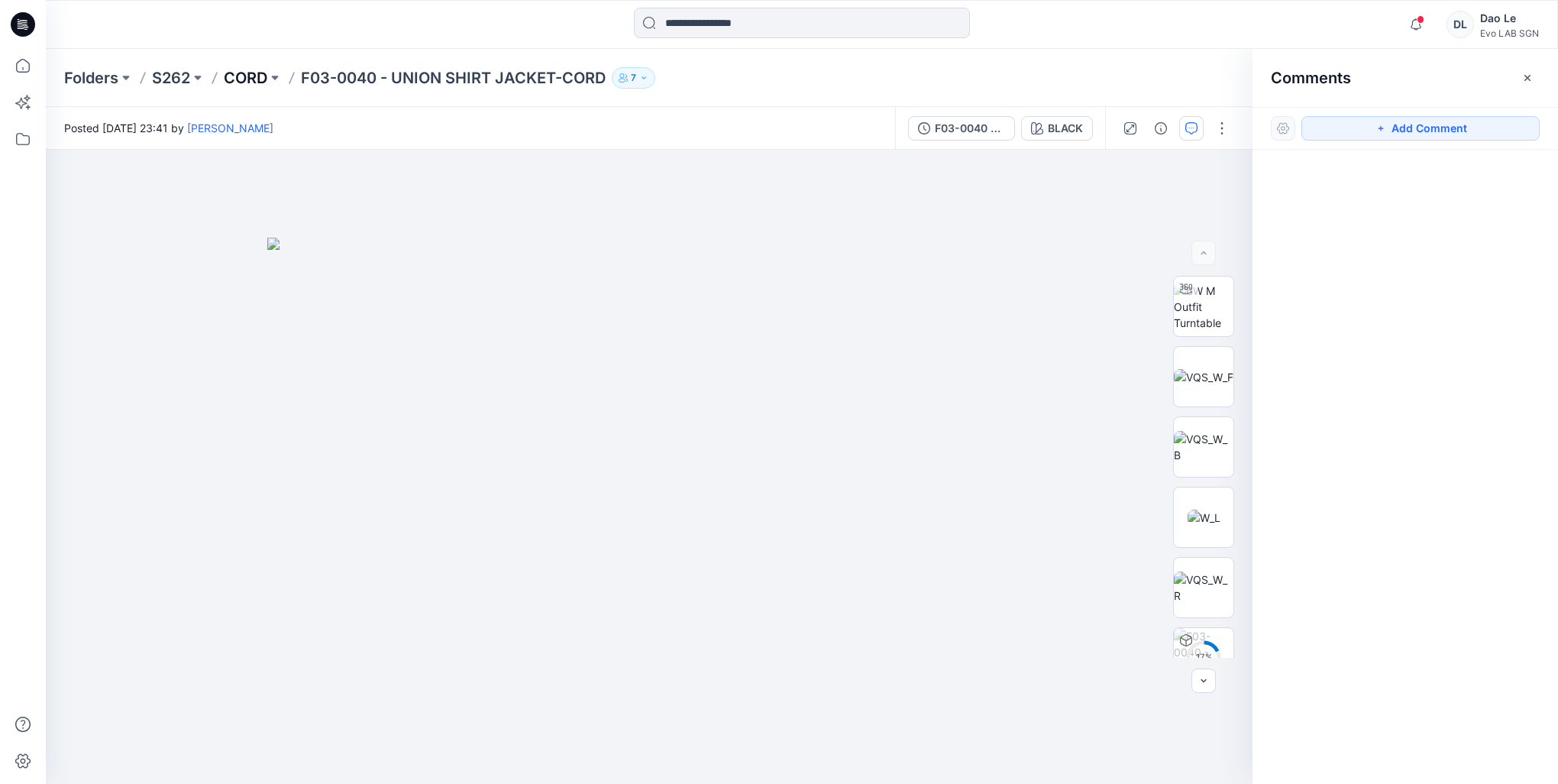
click at [235, 84] on p "CORD" at bounding box center [246, 77] width 43 height 22
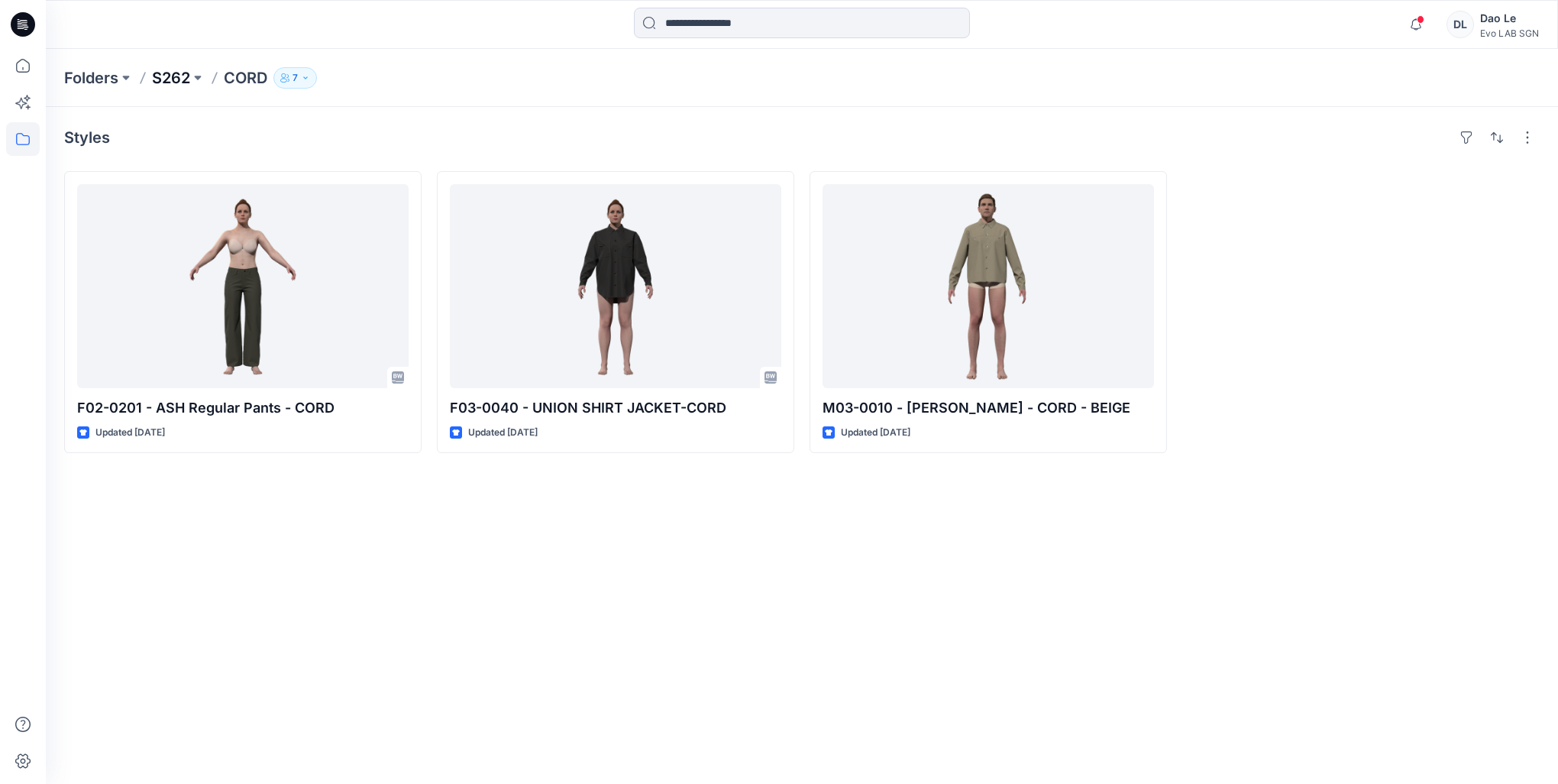
click at [179, 79] on p "S262" at bounding box center [170, 77] width 39 height 22
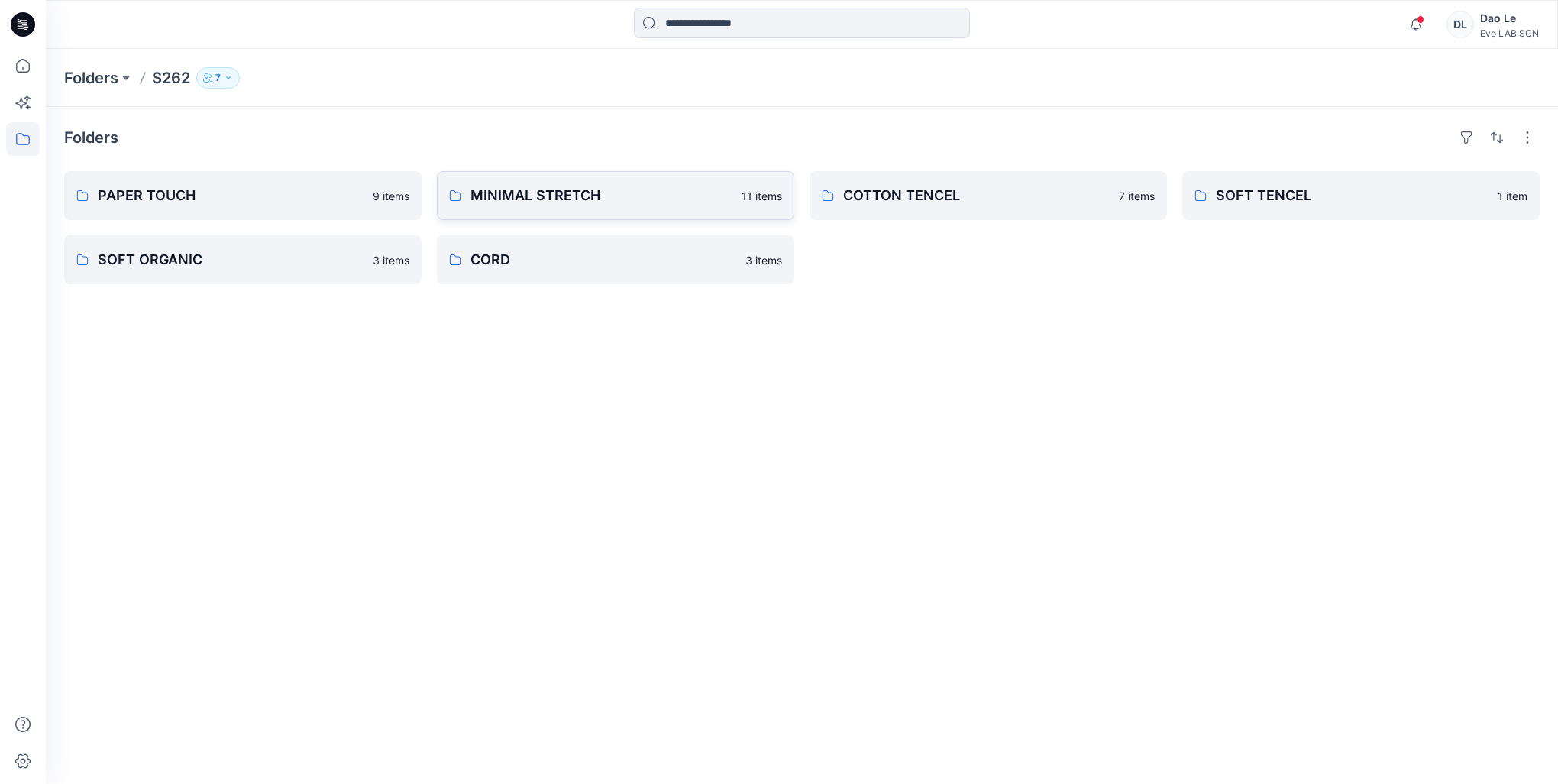
click at [574, 200] on p "MINIMAL STRETCH" at bounding box center [602, 195] width 262 height 22
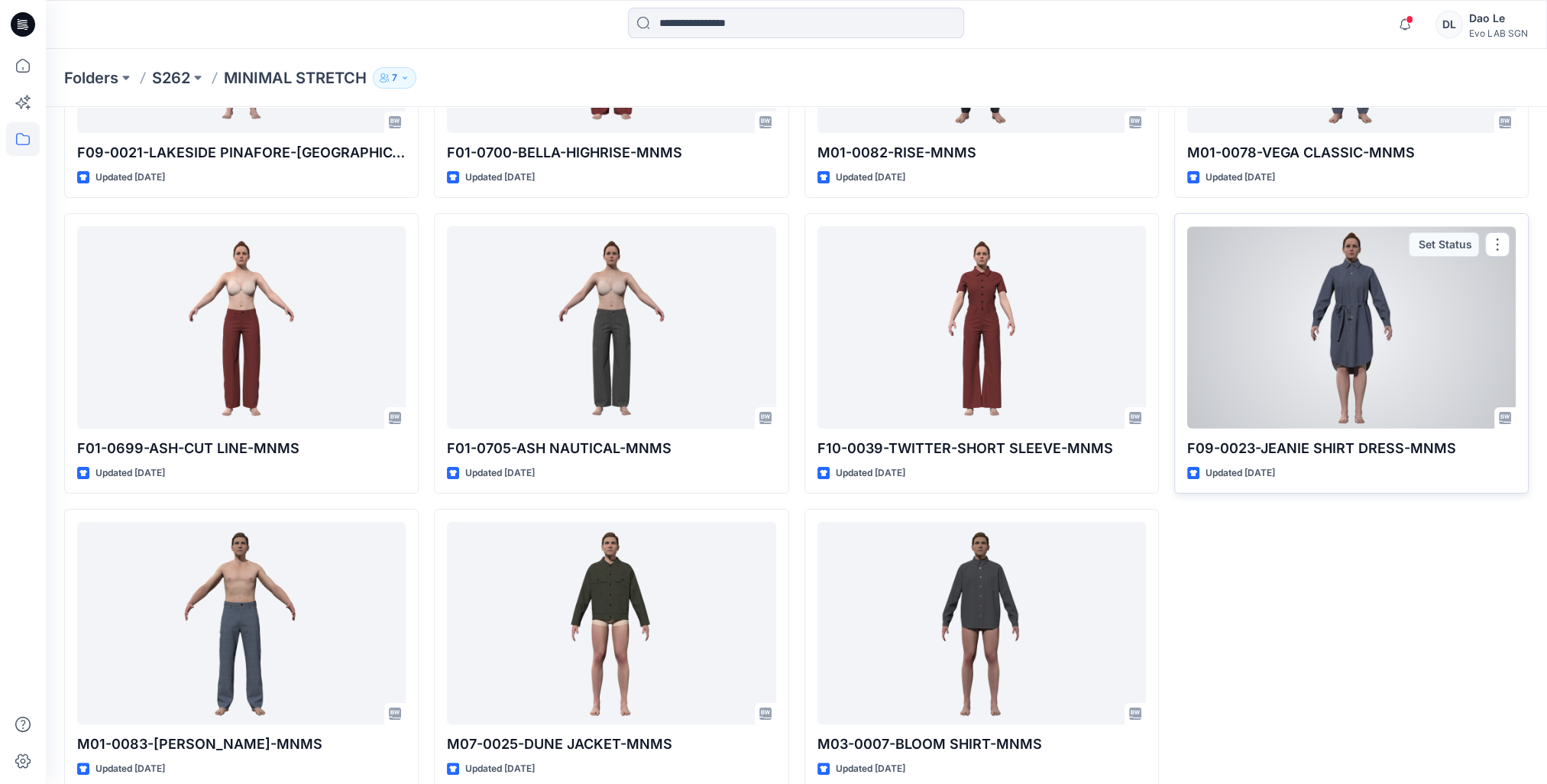
scroll to position [277, 0]
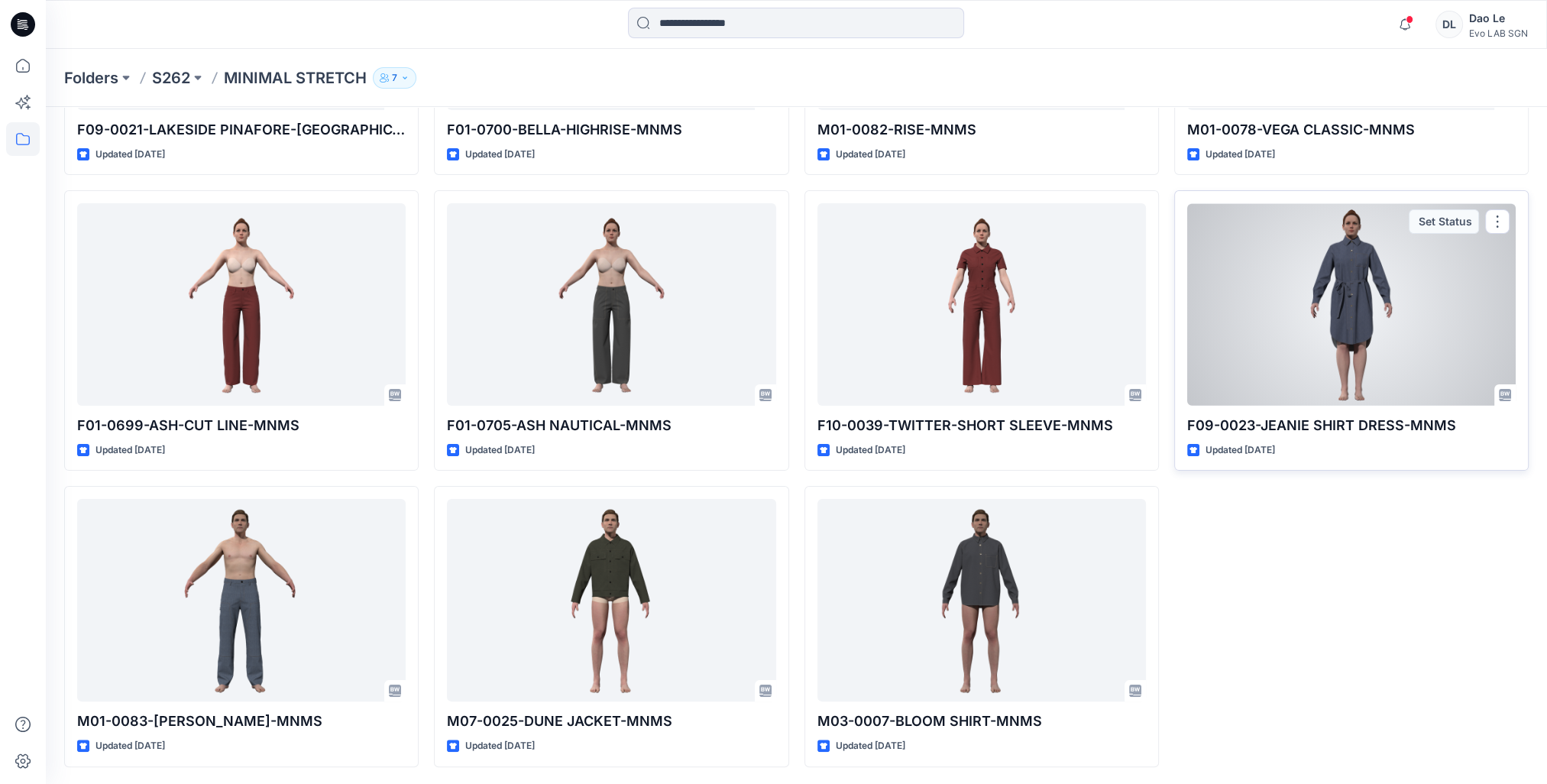
click at [1347, 345] on div at bounding box center [1351, 304] width 329 height 202
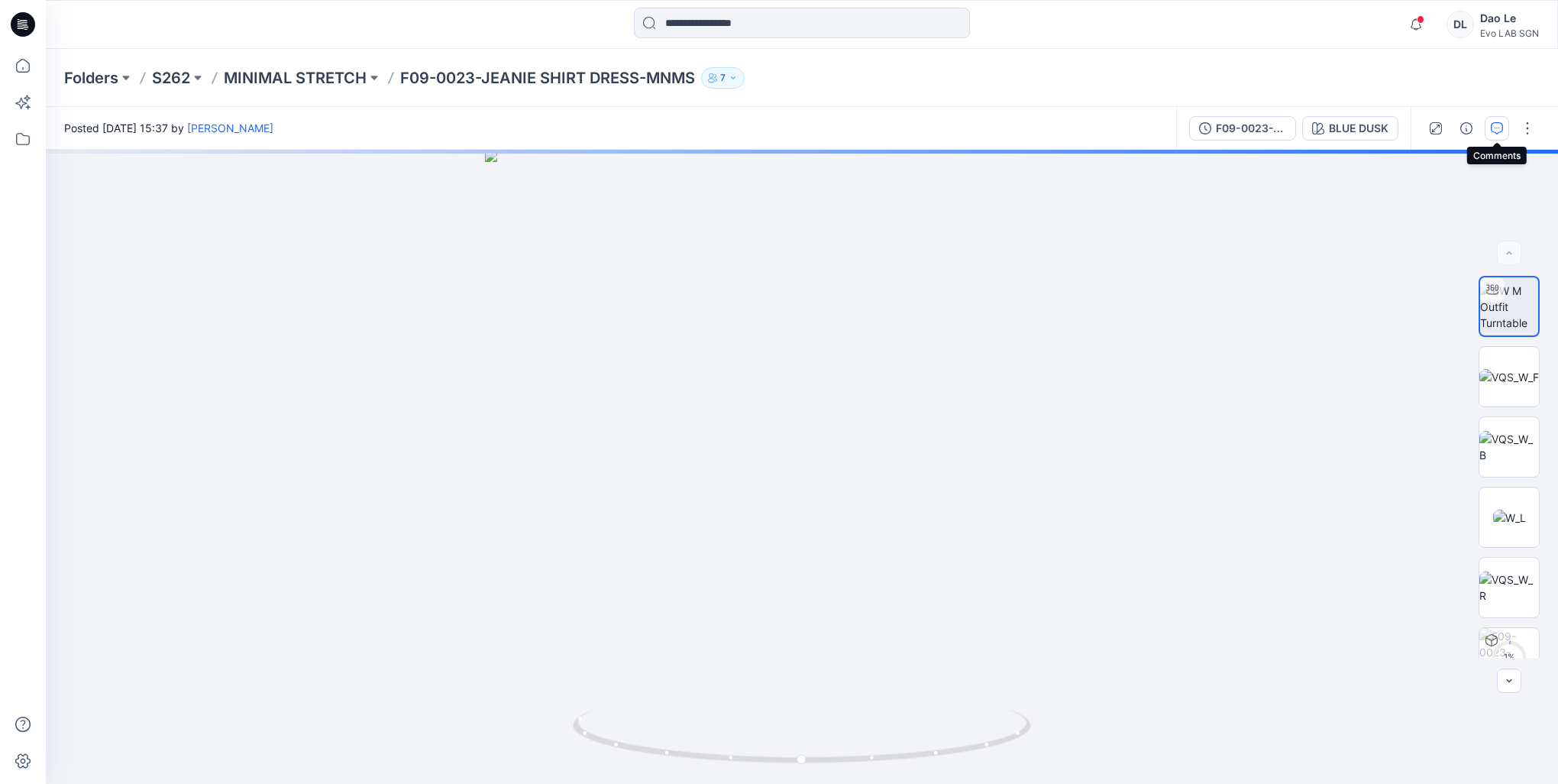
click at [1491, 128] on icon "button" at bounding box center [1497, 128] width 12 height 12
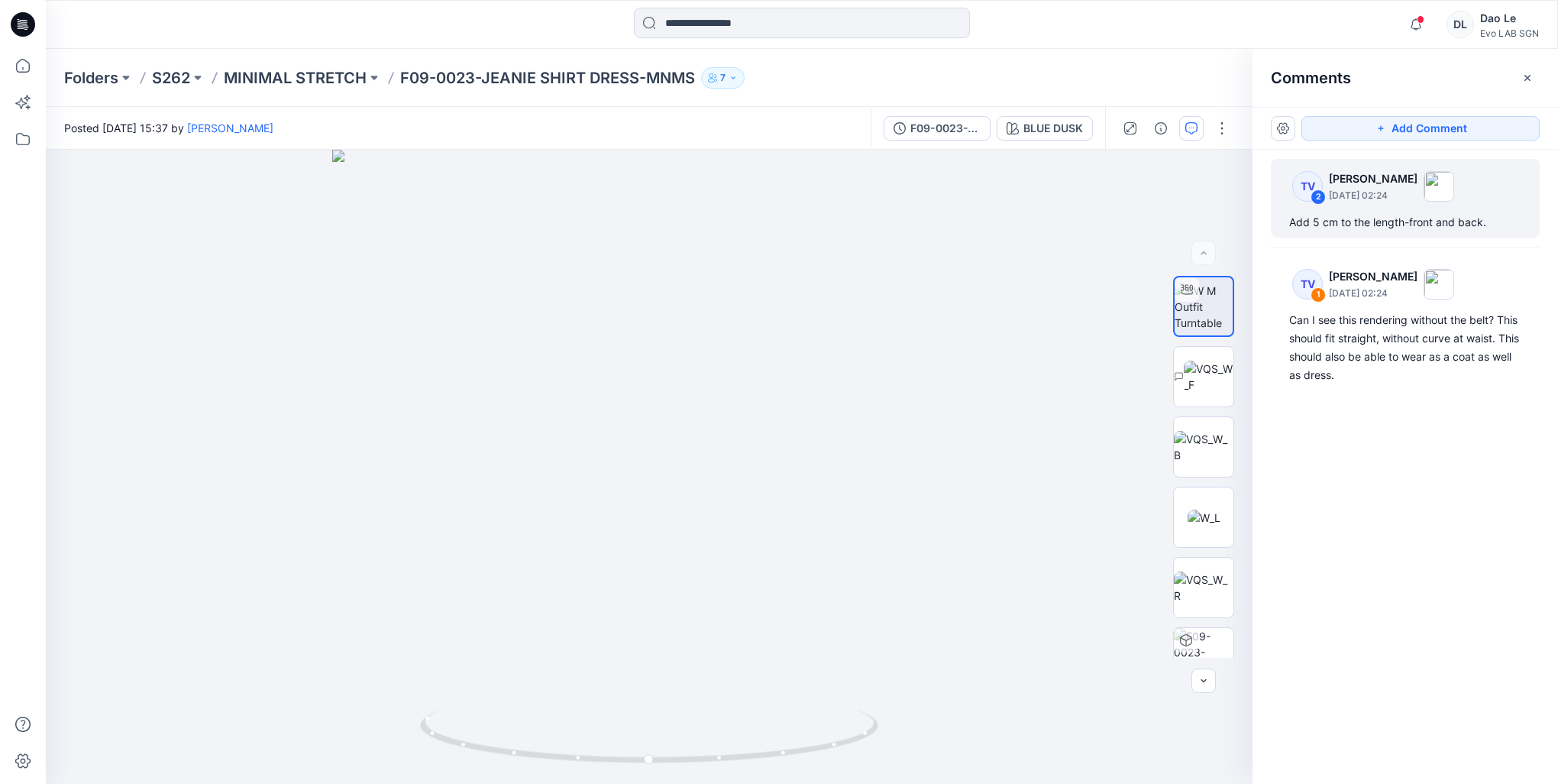
click at [1379, 188] on p "[DATE] 02:24" at bounding box center [1373, 196] width 88 height 15
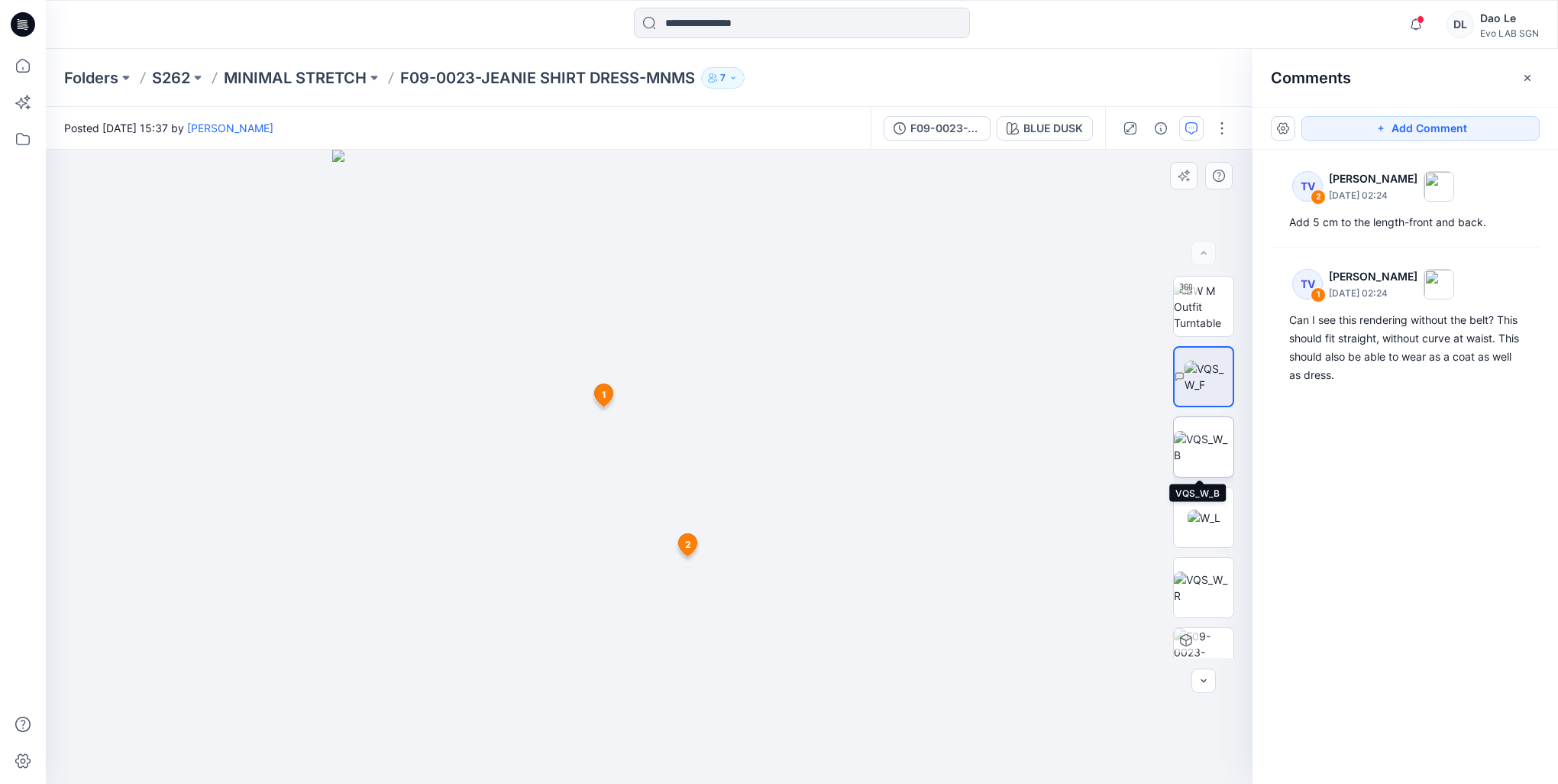
click at [1201, 431] on img at bounding box center [1203, 447] width 59 height 32
click at [1199, 516] on img at bounding box center [1204, 517] width 33 height 16
click at [1203, 571] on img at bounding box center [1203, 587] width 59 height 32
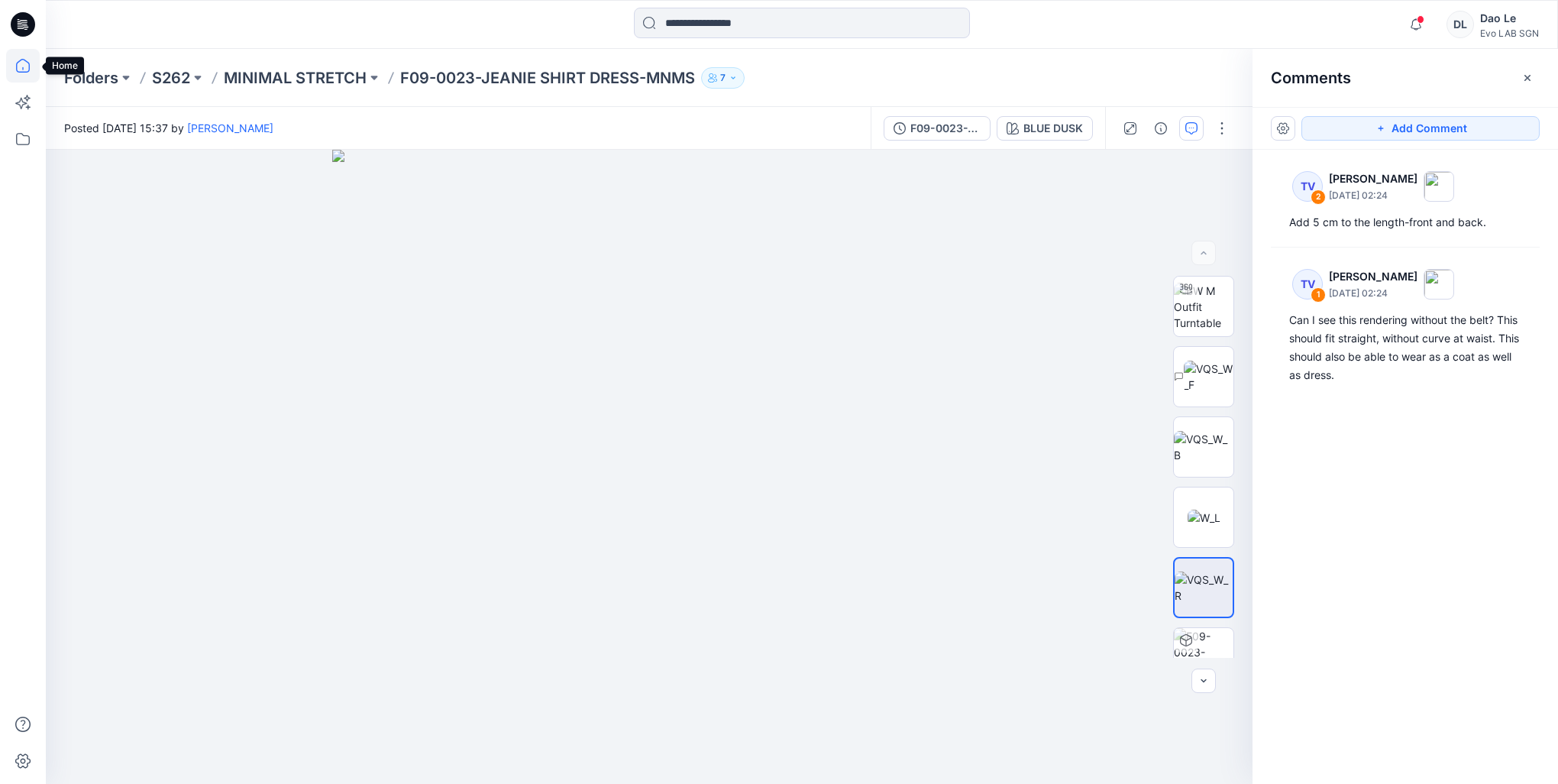
click at [30, 67] on icon at bounding box center [23, 66] width 34 height 34
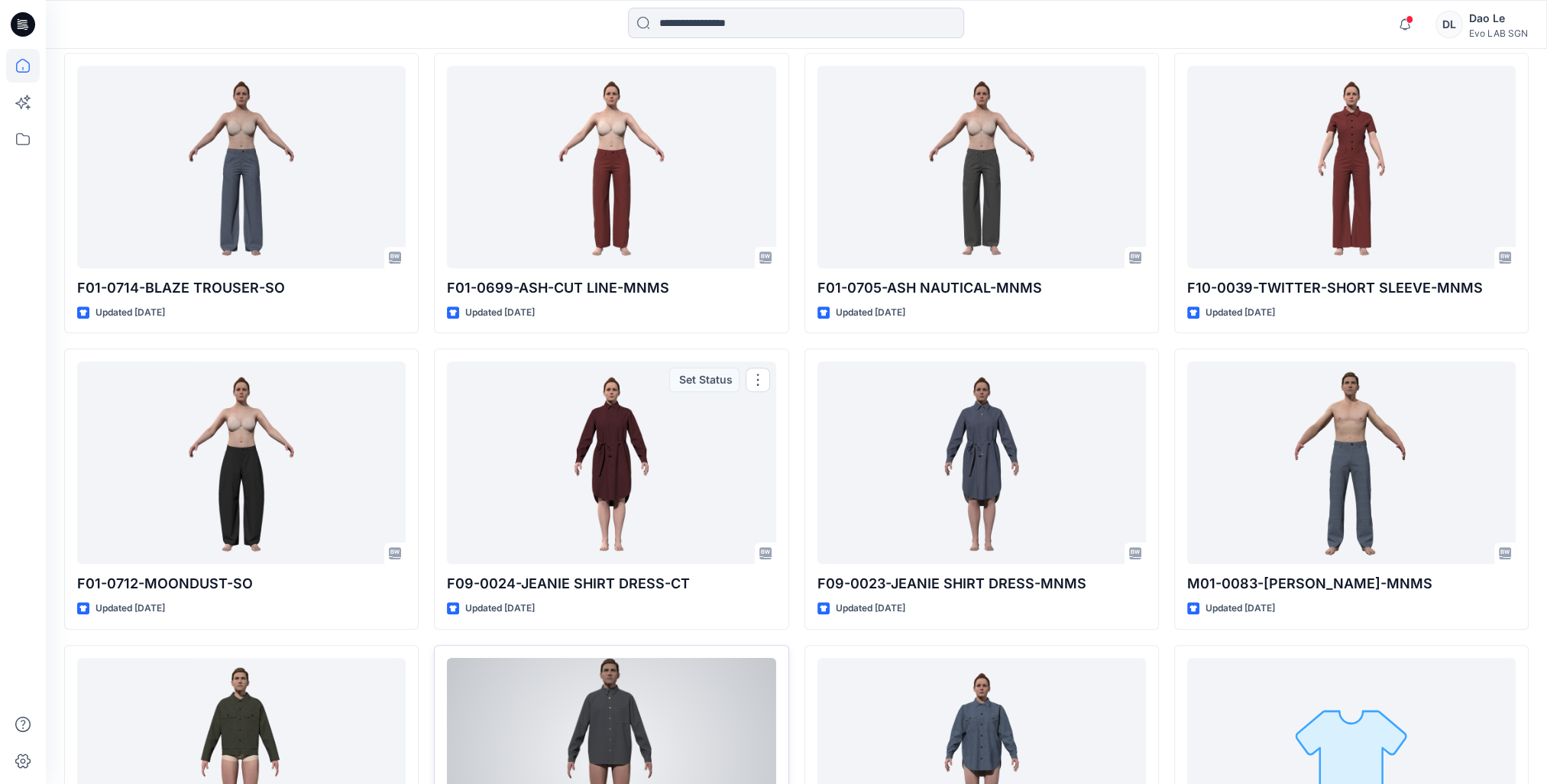
scroll to position [1089, 0]
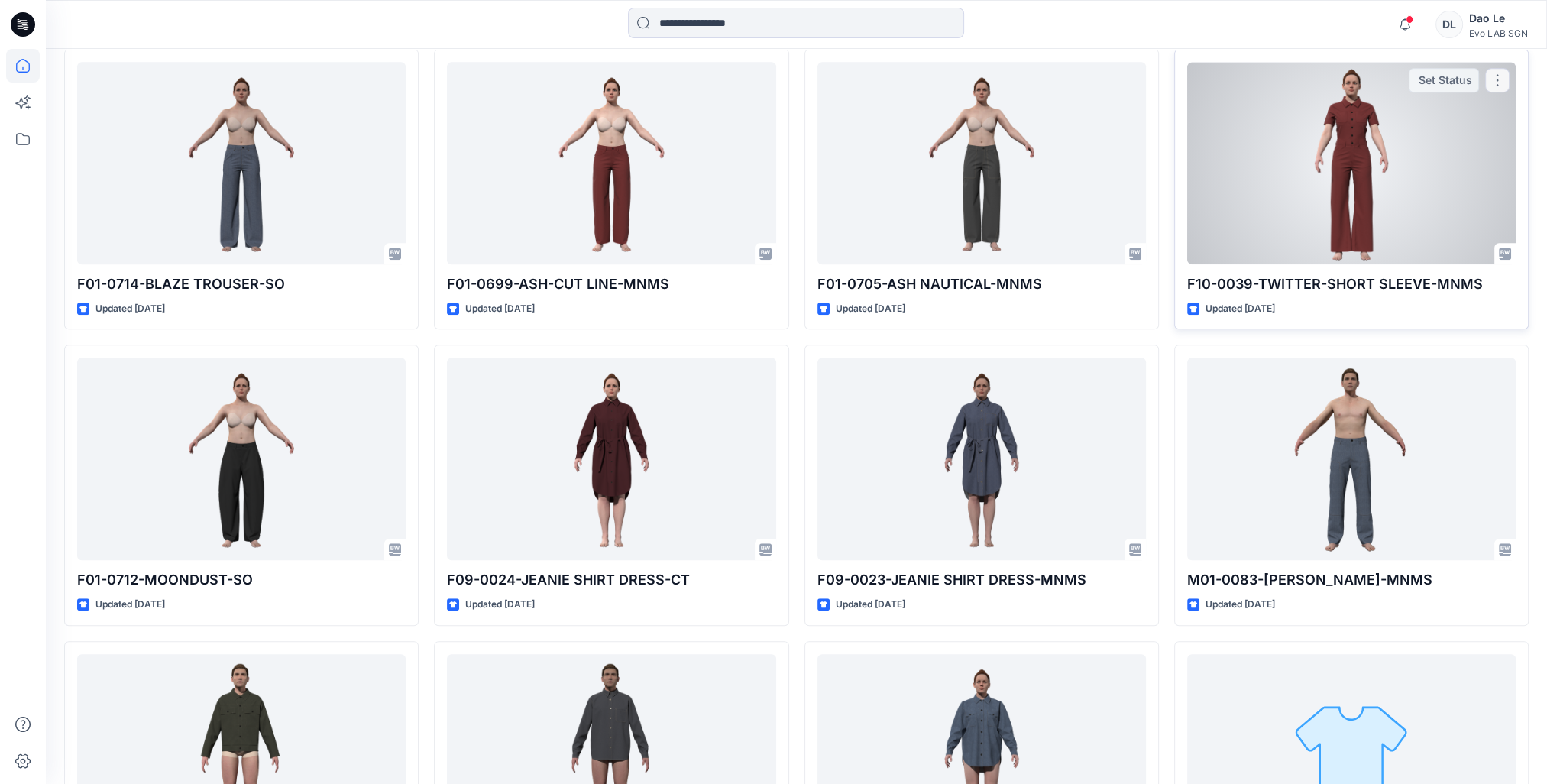
click at [1417, 150] on div at bounding box center [1351, 163] width 329 height 202
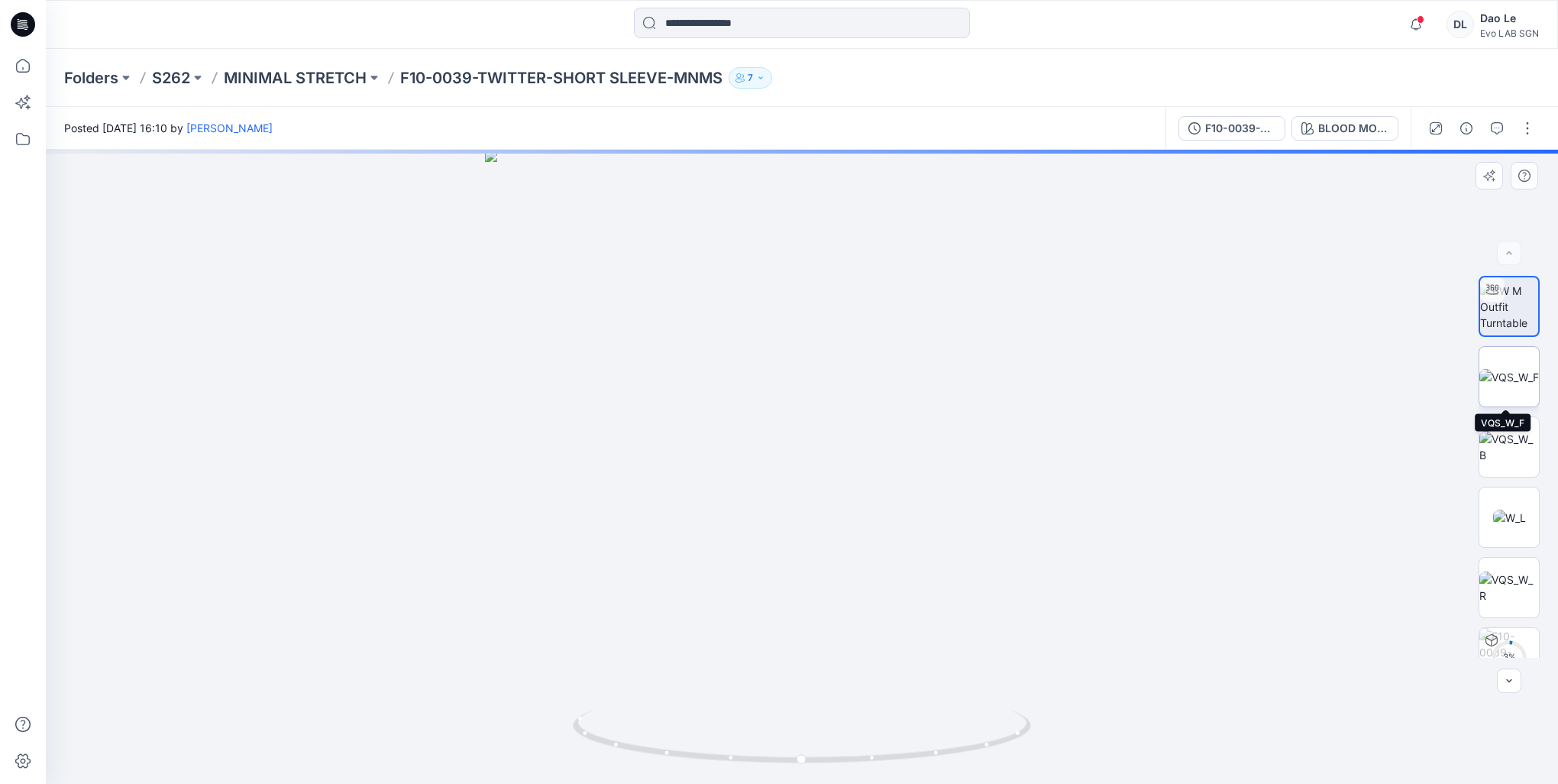
click at [1509, 371] on img at bounding box center [1509, 376] width 59 height 16
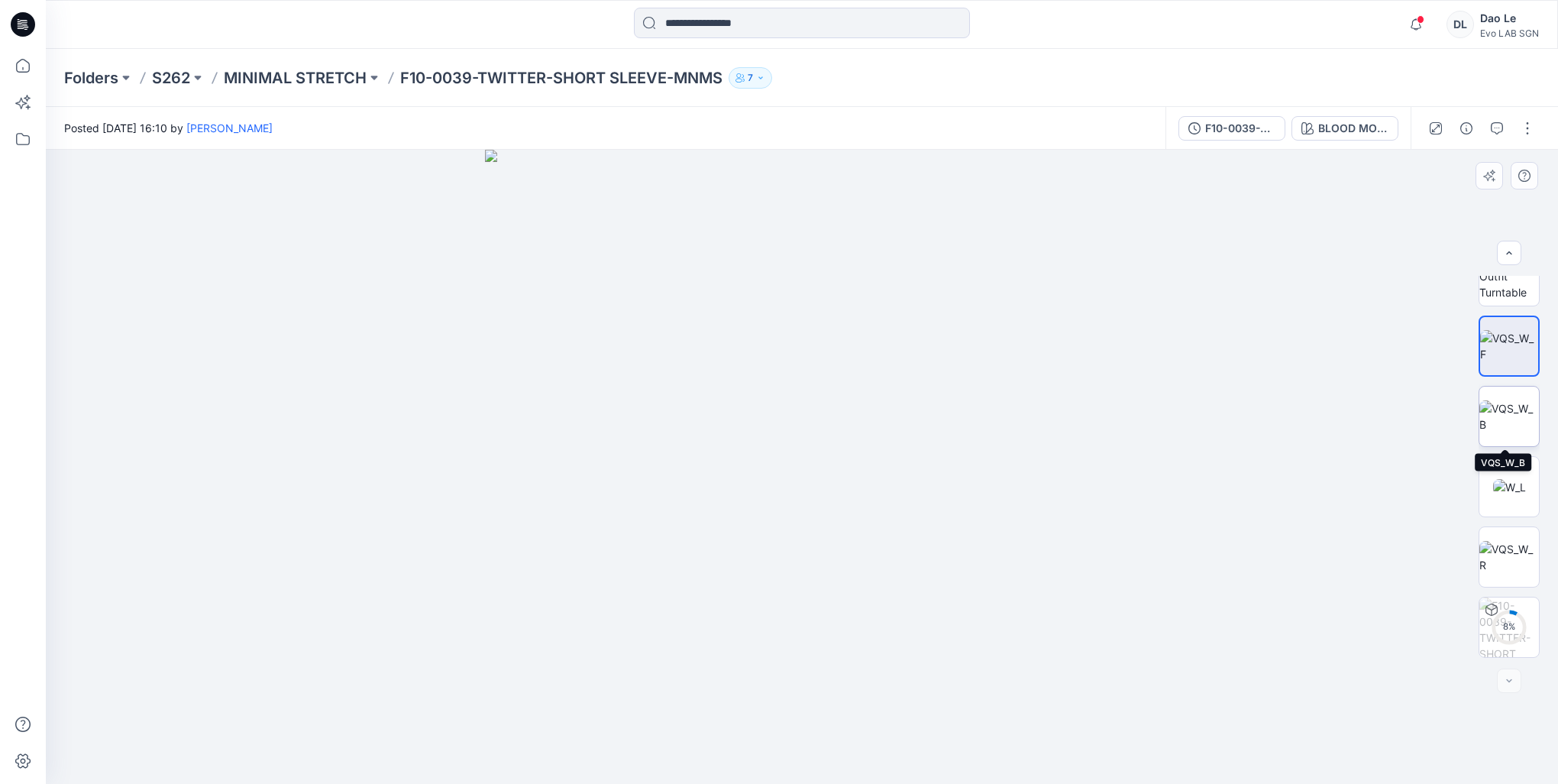
click at [1485, 432] on img at bounding box center [1509, 416] width 59 height 32
click at [1497, 133] on icon "button" at bounding box center [1497, 128] width 12 height 12
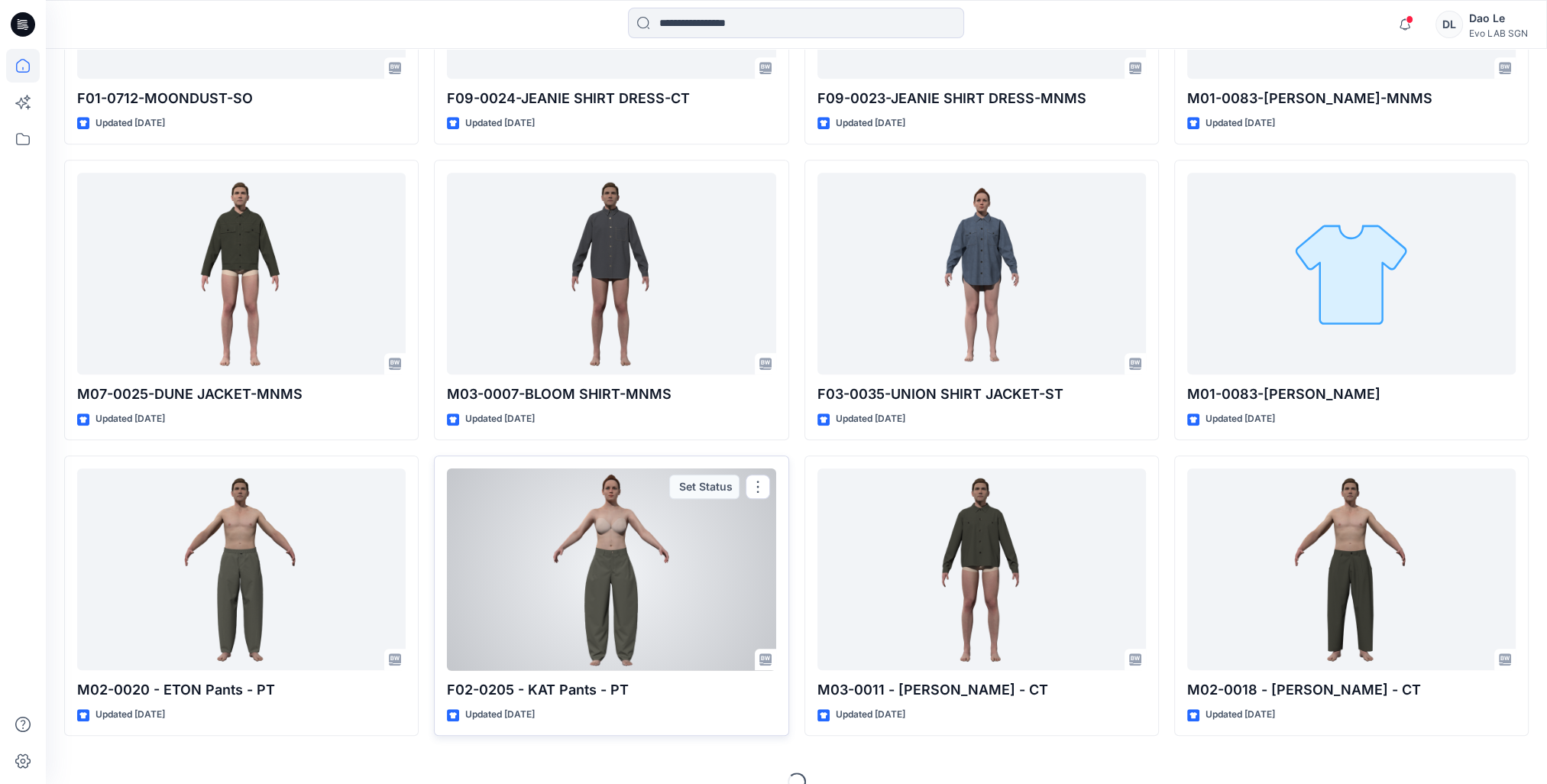
scroll to position [1593, 0]
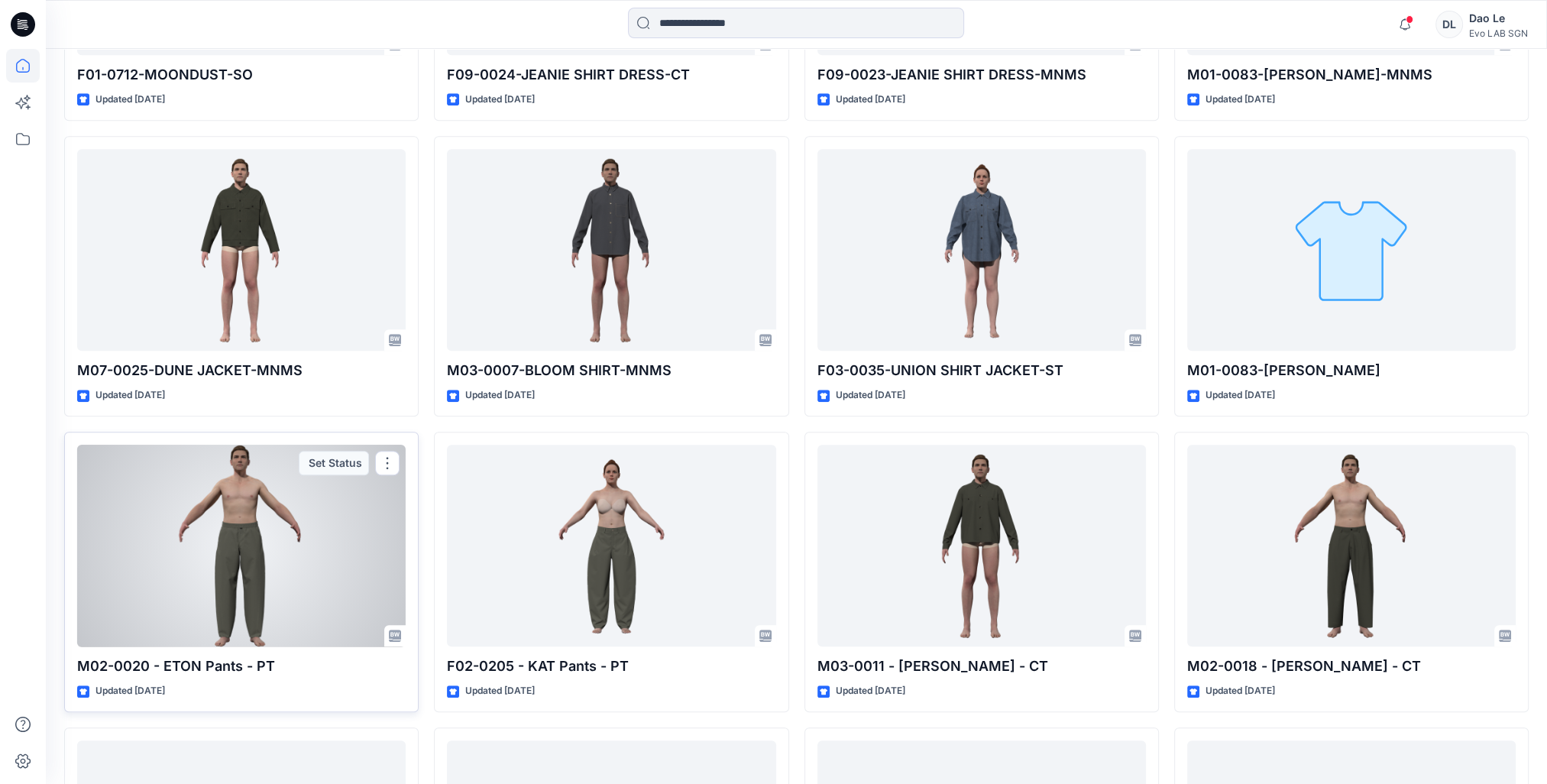
click at [249, 598] on div at bounding box center [241, 545] width 329 height 202
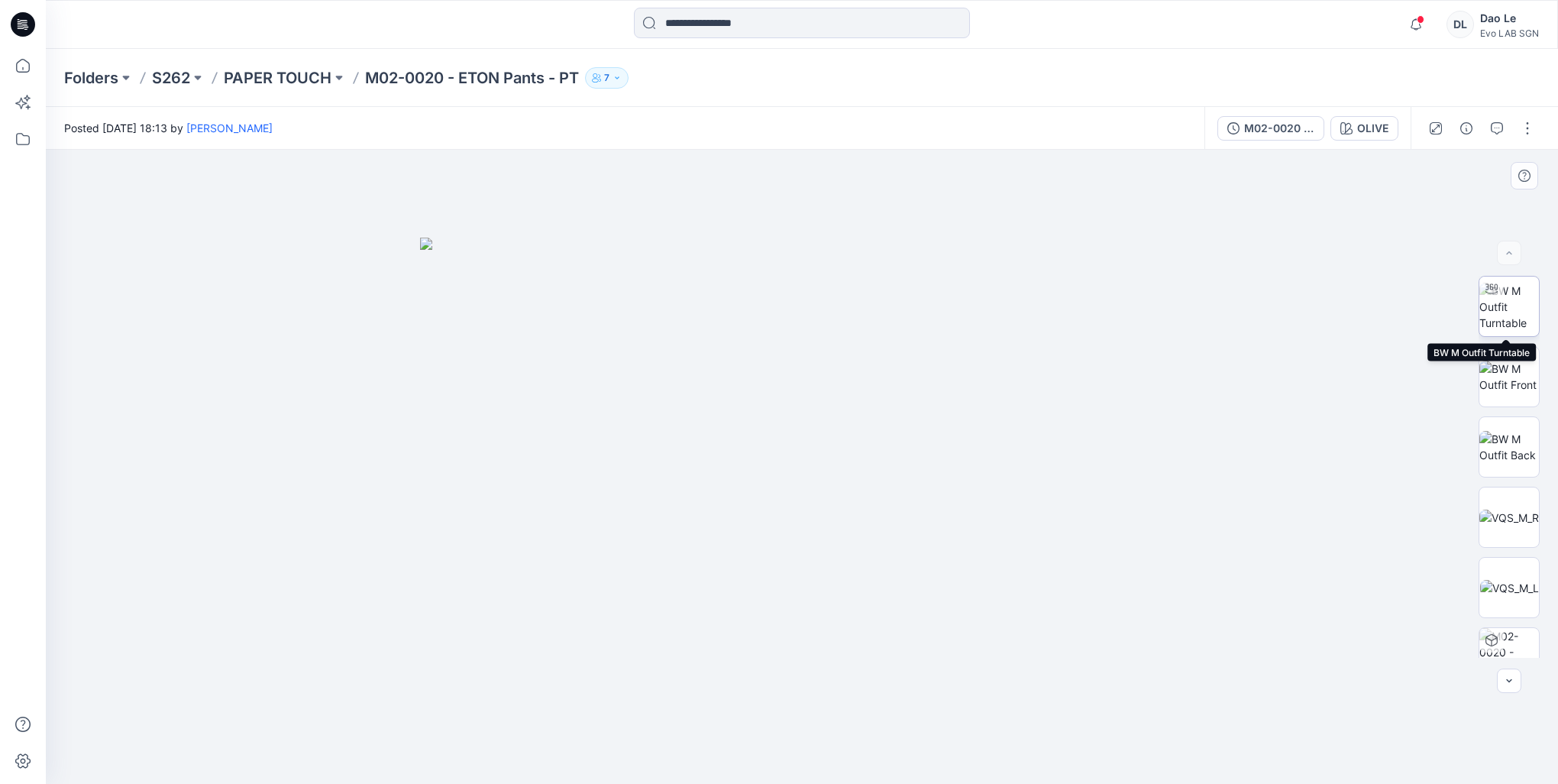
click at [1497, 304] on img at bounding box center [1509, 306] width 59 height 48
drag, startPoint x: 897, startPoint y: 610, endPoint x: 731, endPoint y: 605, distance: 166.1
click at [731, 605] on div at bounding box center [802, 466] width 1513 height 633
click at [1484, 360] on img at bounding box center [1509, 376] width 59 height 32
click at [1532, 520] on img at bounding box center [1509, 517] width 59 height 16
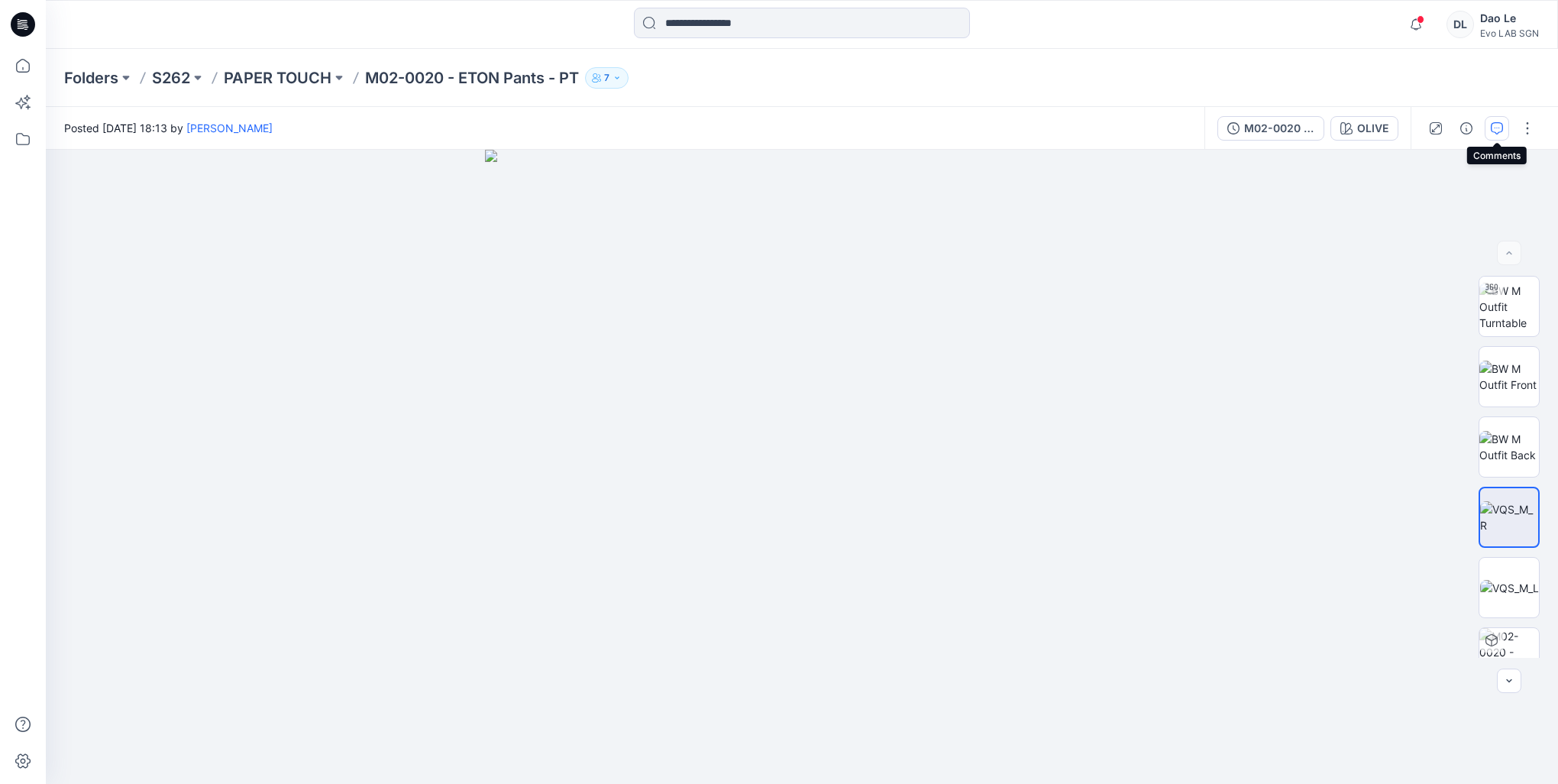
click at [1498, 138] on button "button" at bounding box center [1497, 128] width 24 height 24
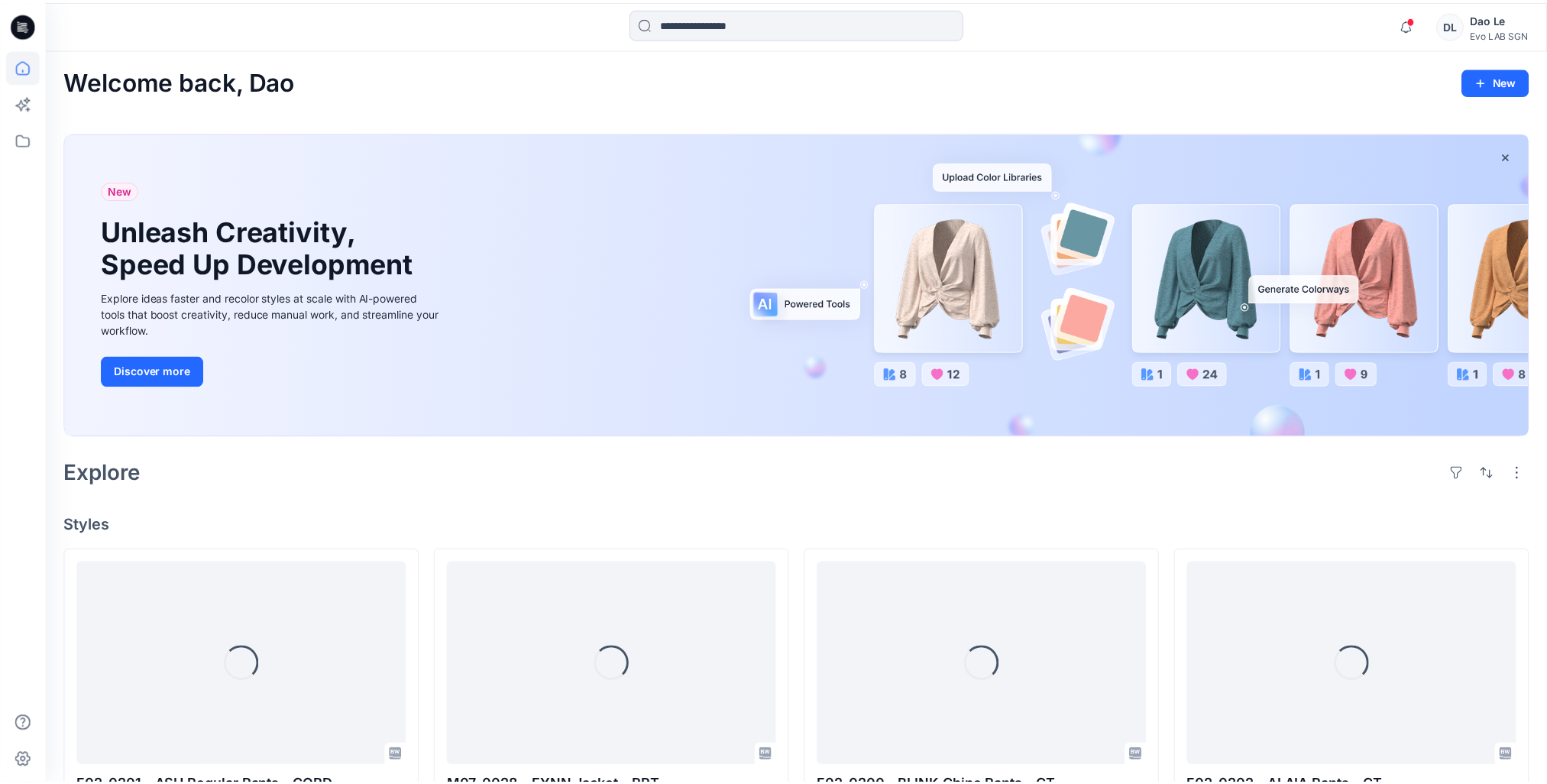
scroll to position [1593, 0]
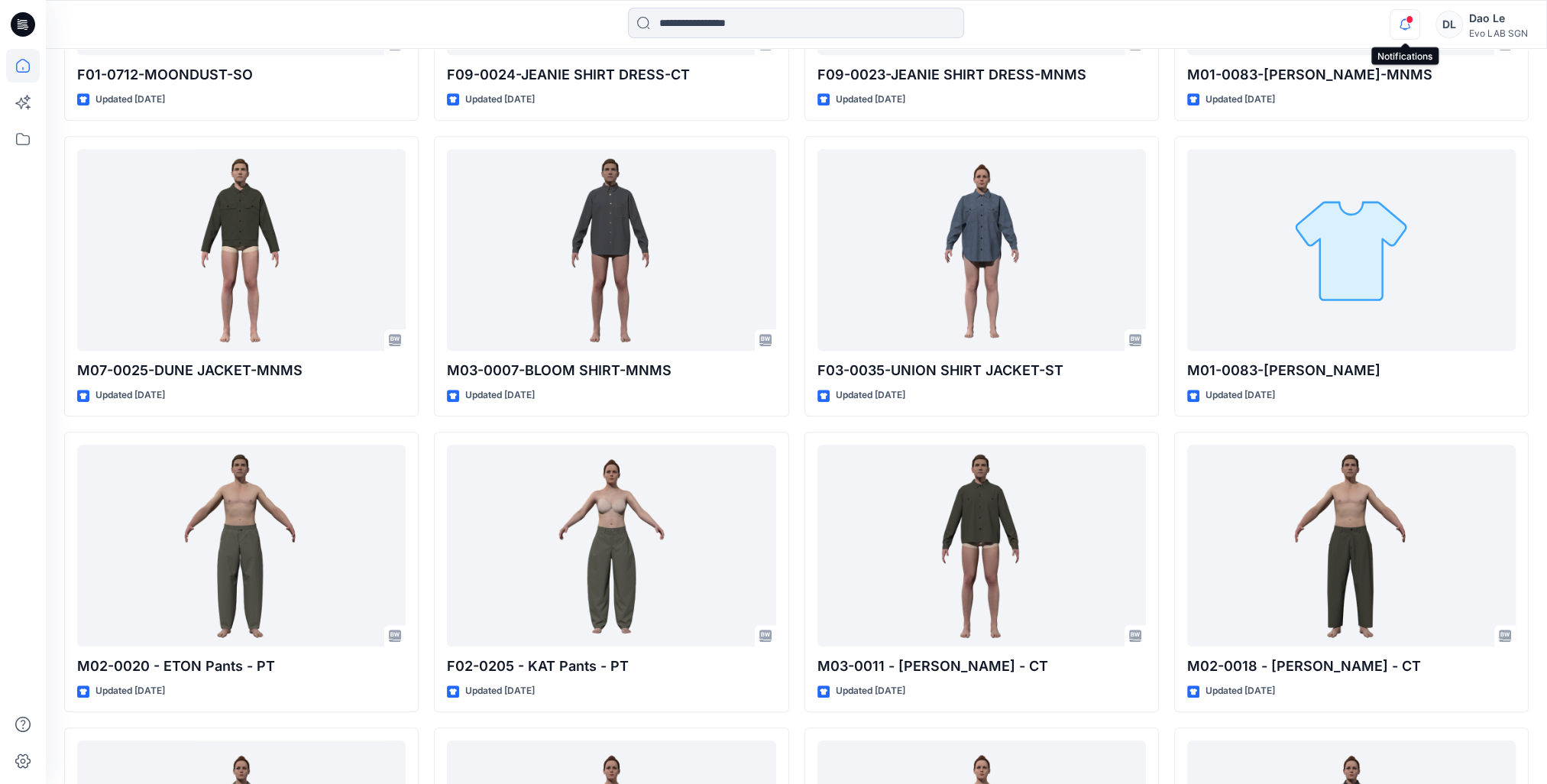
click at [1395, 23] on icon "button" at bounding box center [1405, 24] width 29 height 30
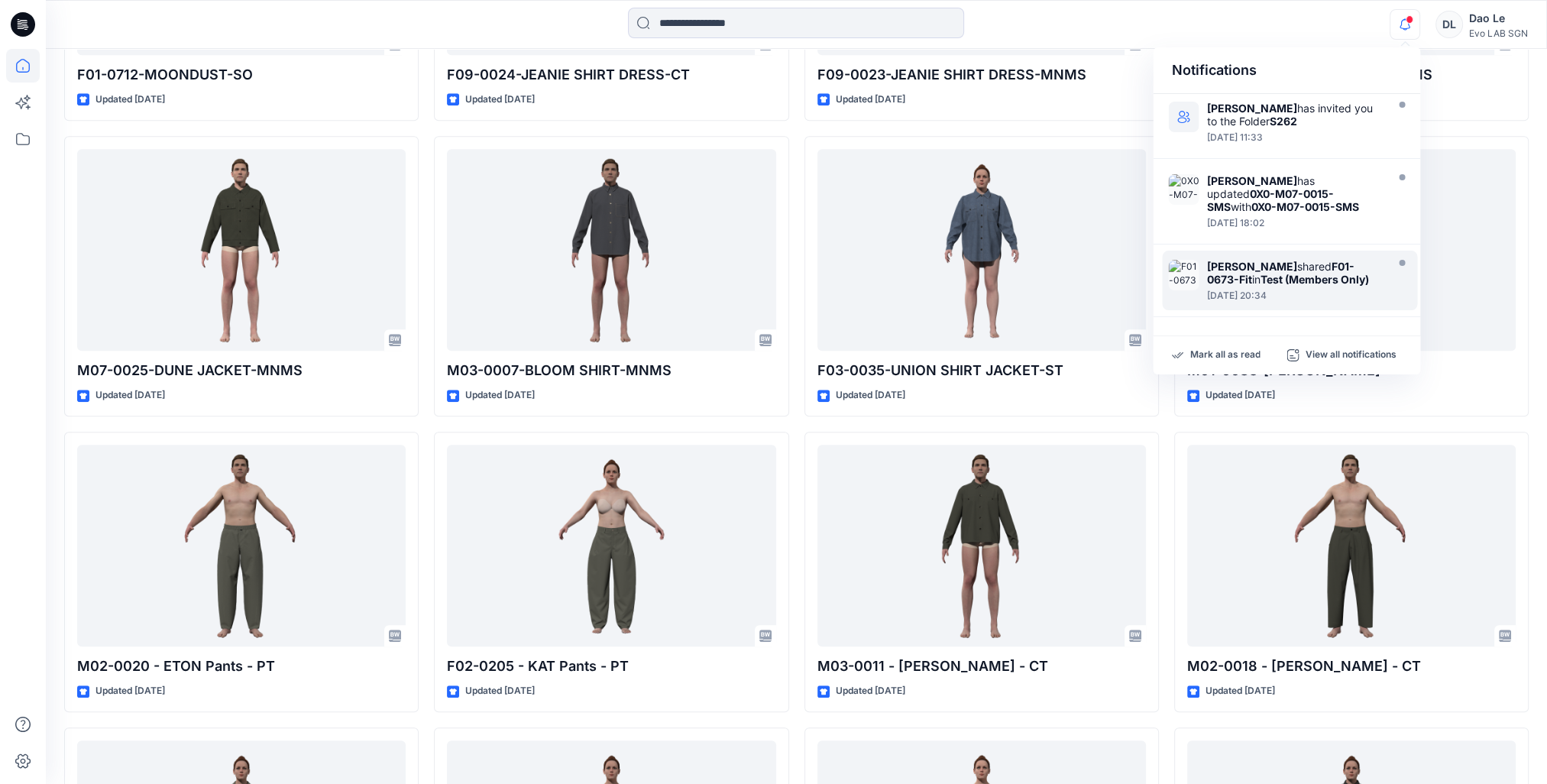
scroll to position [0, 0]
click at [1302, 134] on div "[DATE] 11:33" at bounding box center [1294, 138] width 176 height 10
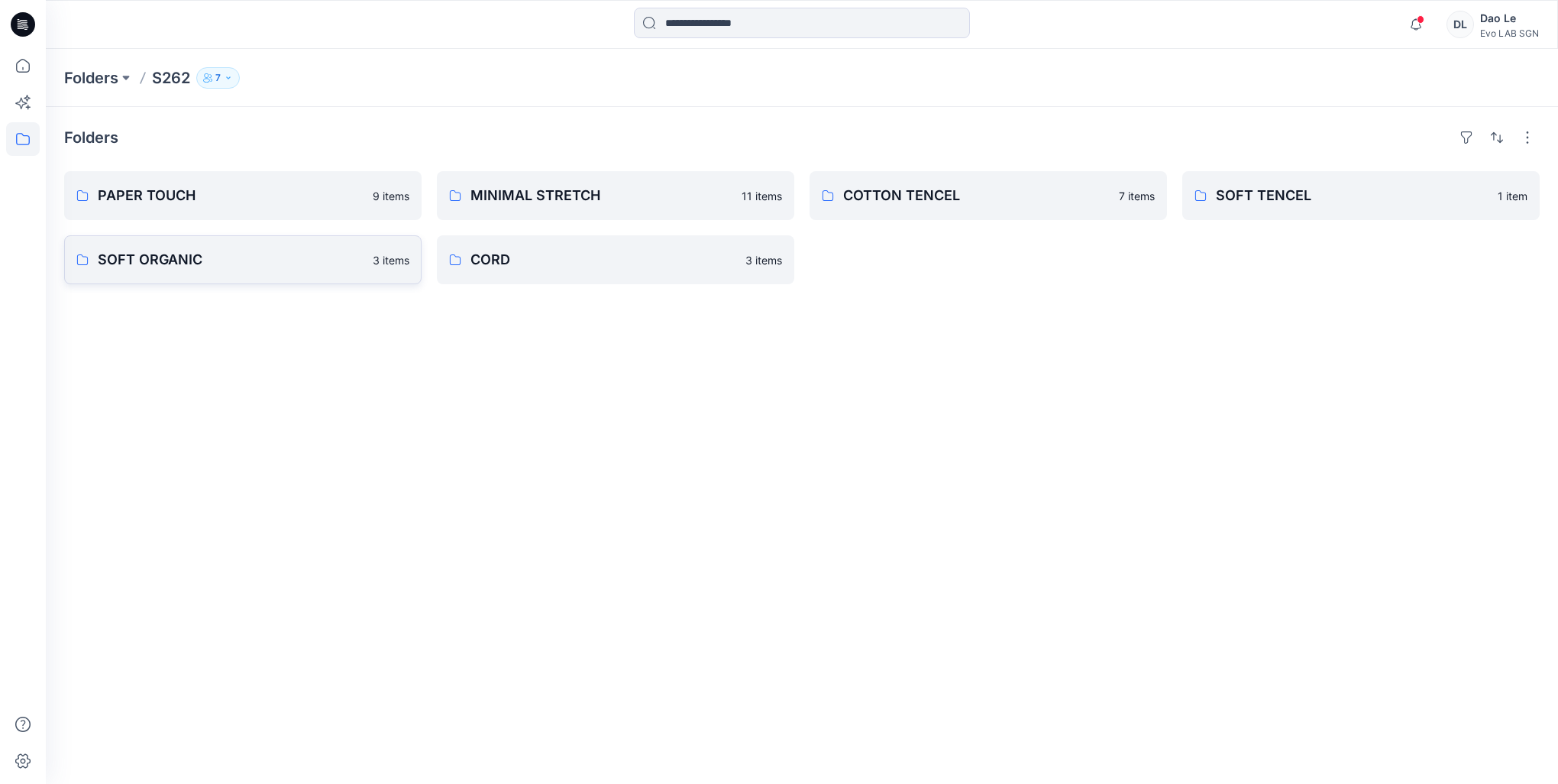
click at [310, 268] on p "SOFT ORGANIC" at bounding box center [231, 260] width 265 height 22
click at [243, 197] on p "PAPER TOUCH" at bounding box center [231, 195] width 265 height 22
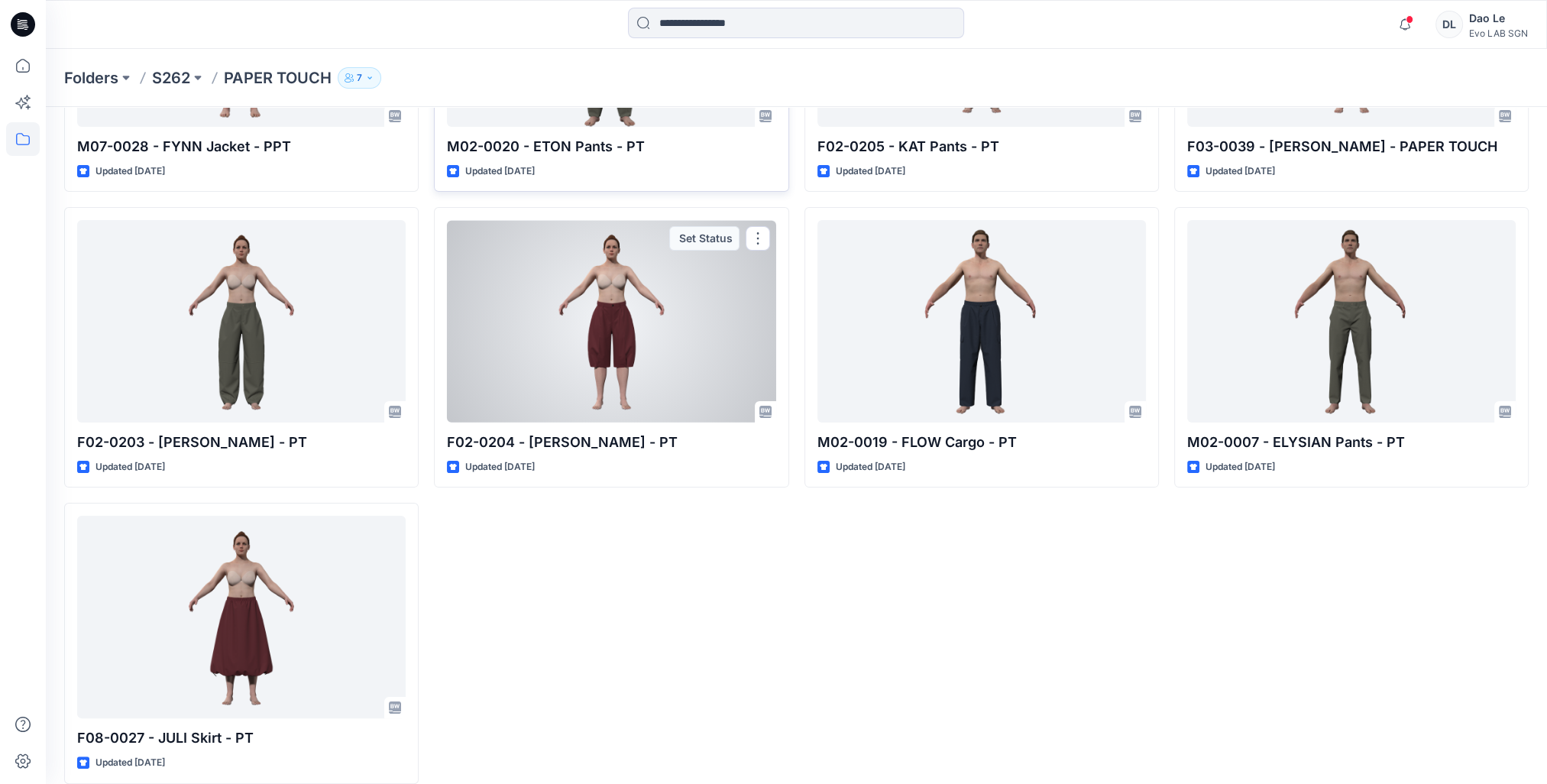
scroll to position [277, 0]
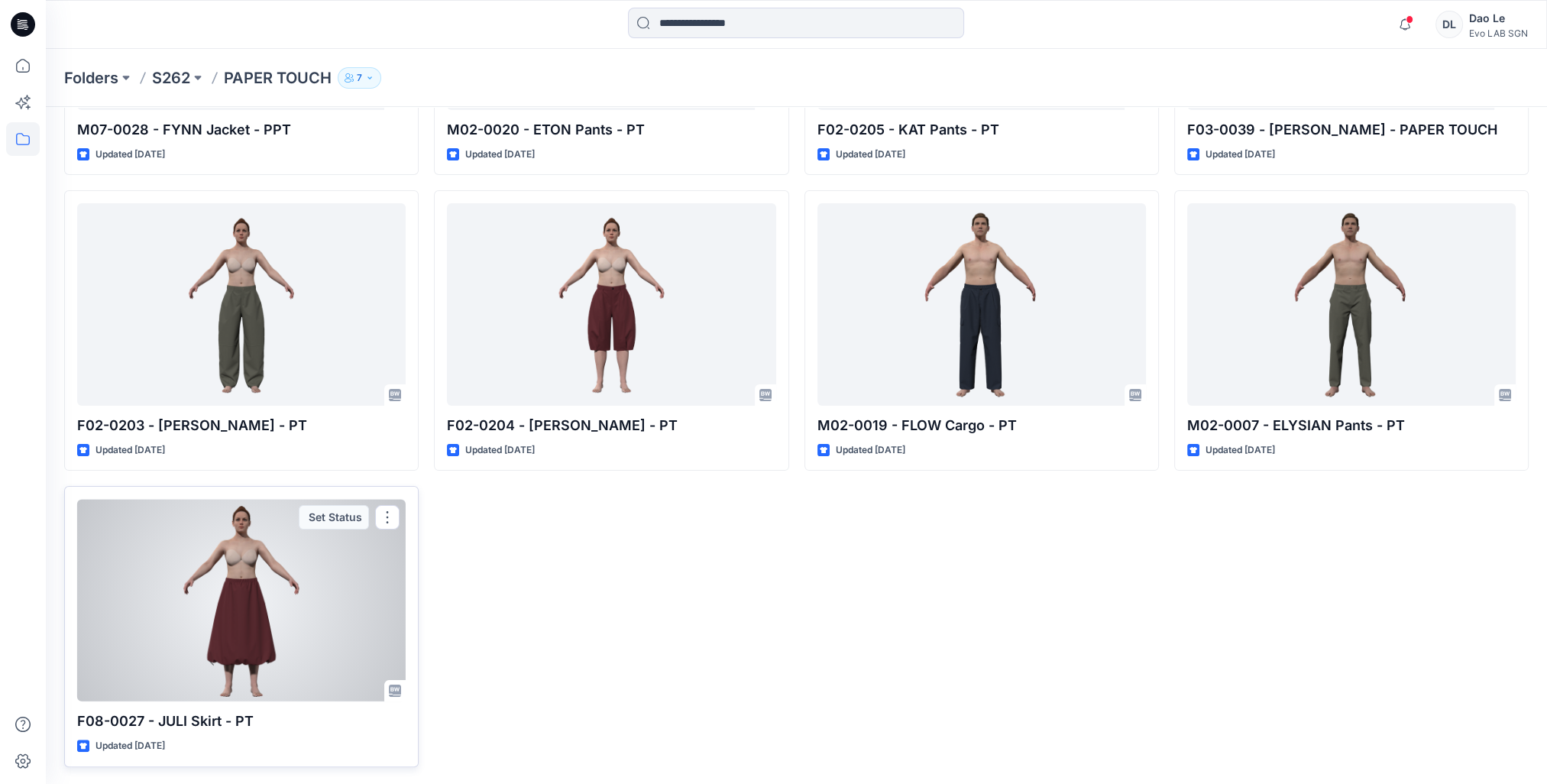
click at [334, 557] on div at bounding box center [241, 600] width 329 height 202
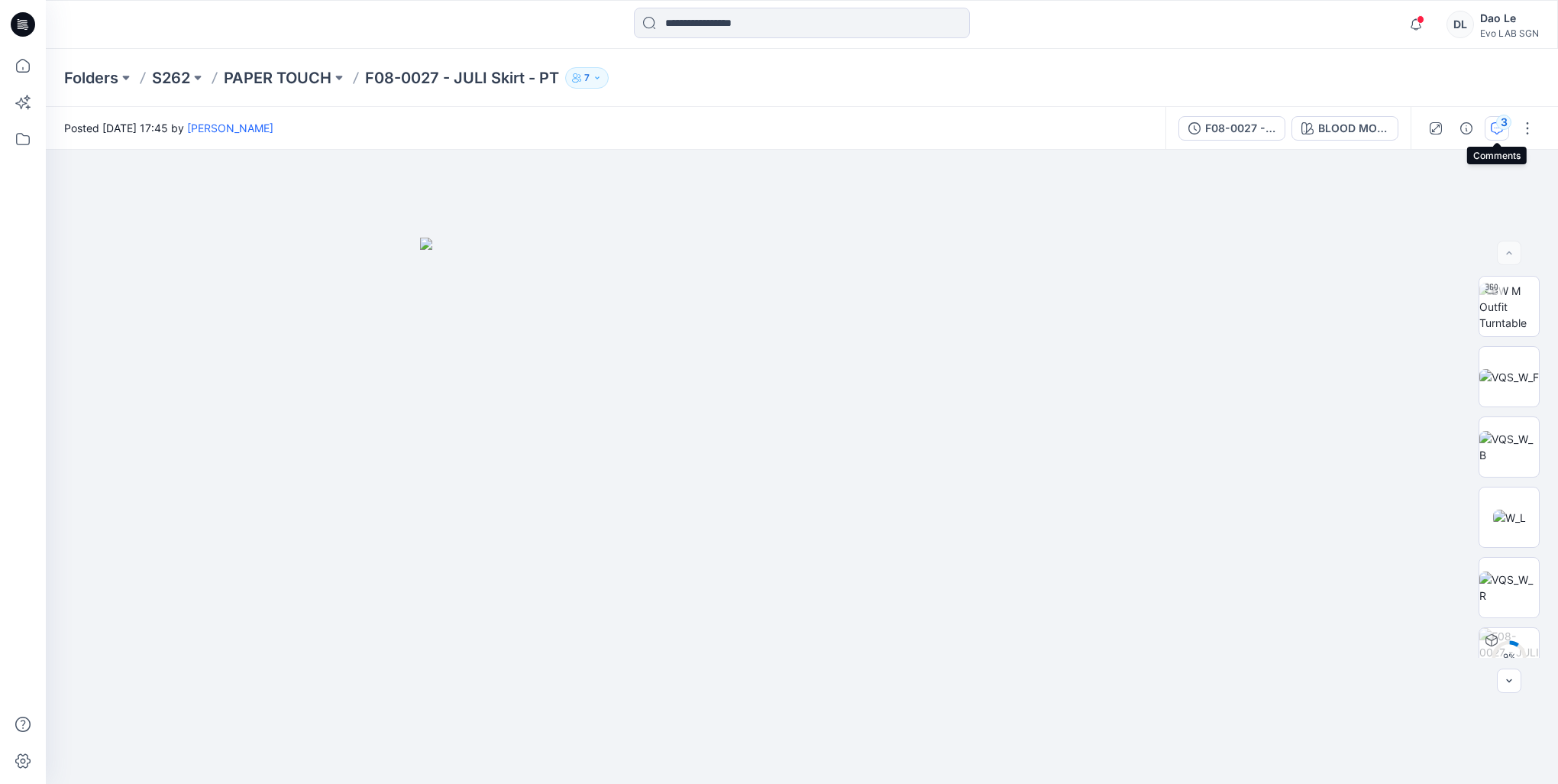
click at [1502, 127] on div "3" at bounding box center [1504, 122] width 15 height 15
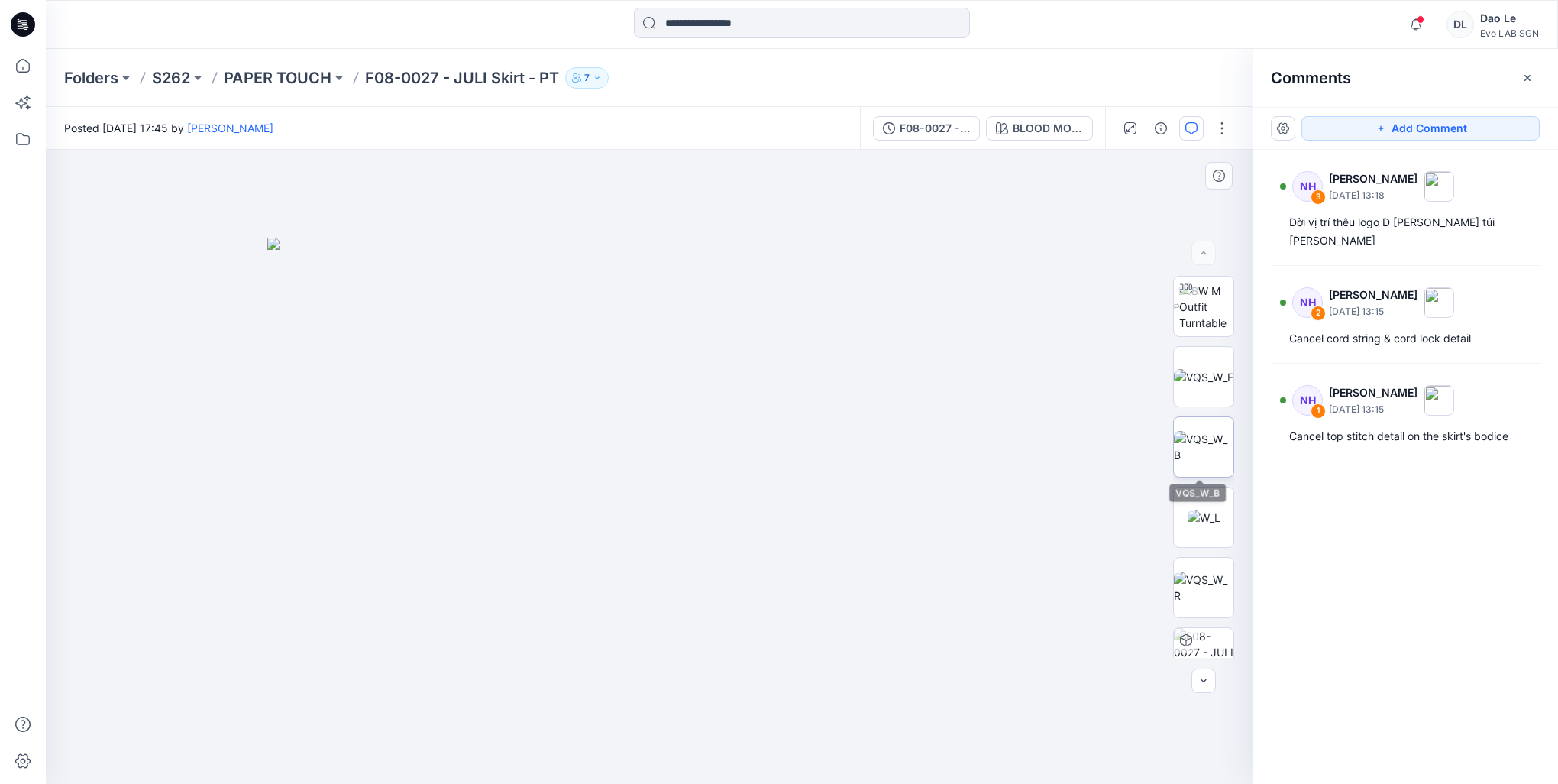
click at [1204, 443] on img at bounding box center [1203, 447] width 59 height 32
click at [1204, 369] on img at bounding box center [1203, 376] width 59 height 16
click at [1207, 319] on img at bounding box center [1207, 306] width 55 height 48
drag, startPoint x: 722, startPoint y: 547, endPoint x: 776, endPoint y: 258, distance: 294.0
click at [768, 249] on img at bounding box center [696, 81] width 1609 height 1403
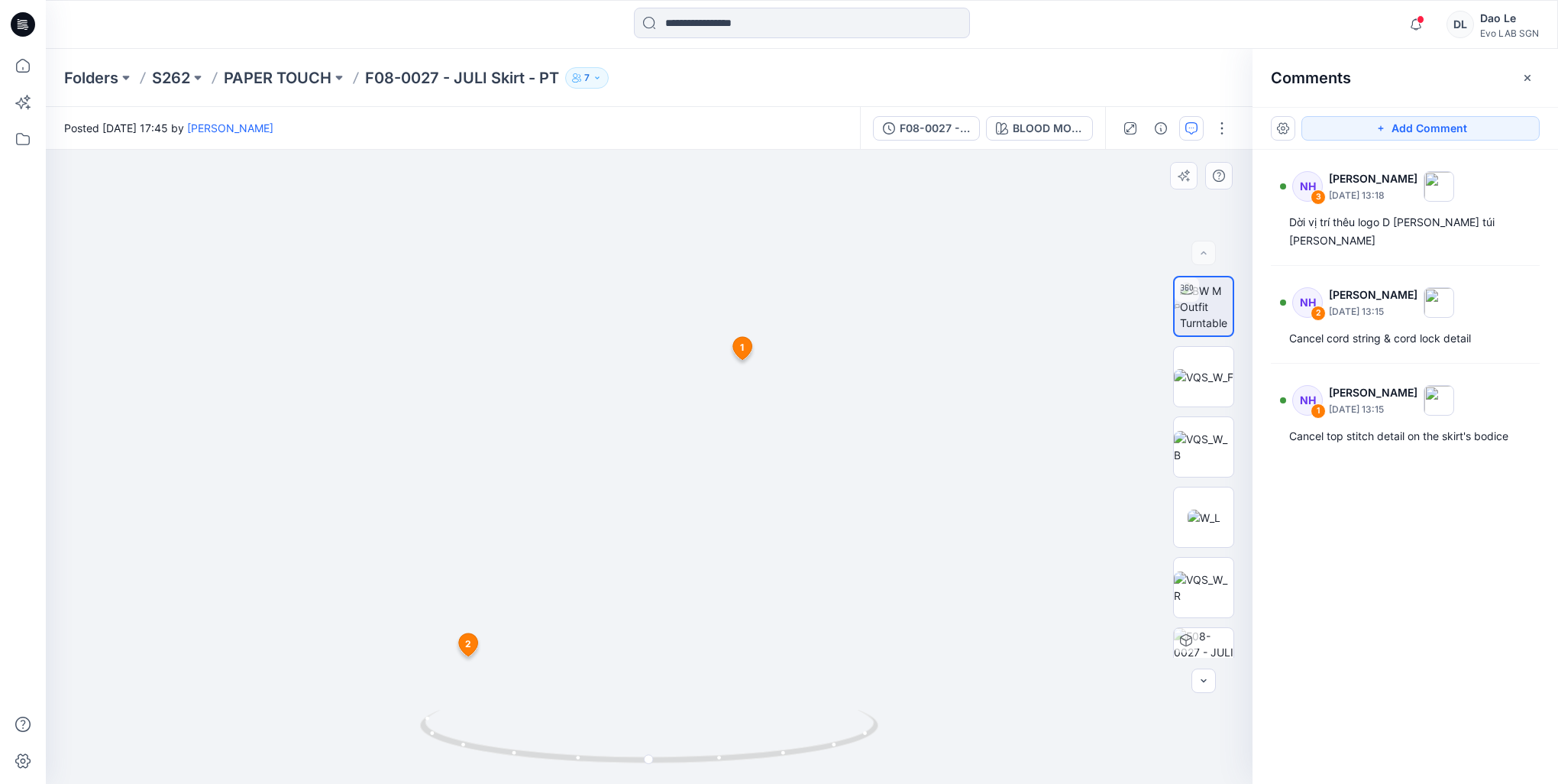
click at [735, 347] on icon at bounding box center [743, 348] width 19 height 23
drag, startPoint x: 788, startPoint y: 575, endPoint x: 699, endPoint y: 512, distance: 109.0
click at [786, 574] on img at bounding box center [649, 466] width 634 height 633
click at [660, 498] on img at bounding box center [649, 466] width 634 height 633
click at [682, 616] on img at bounding box center [650, 466] width 774 height 633
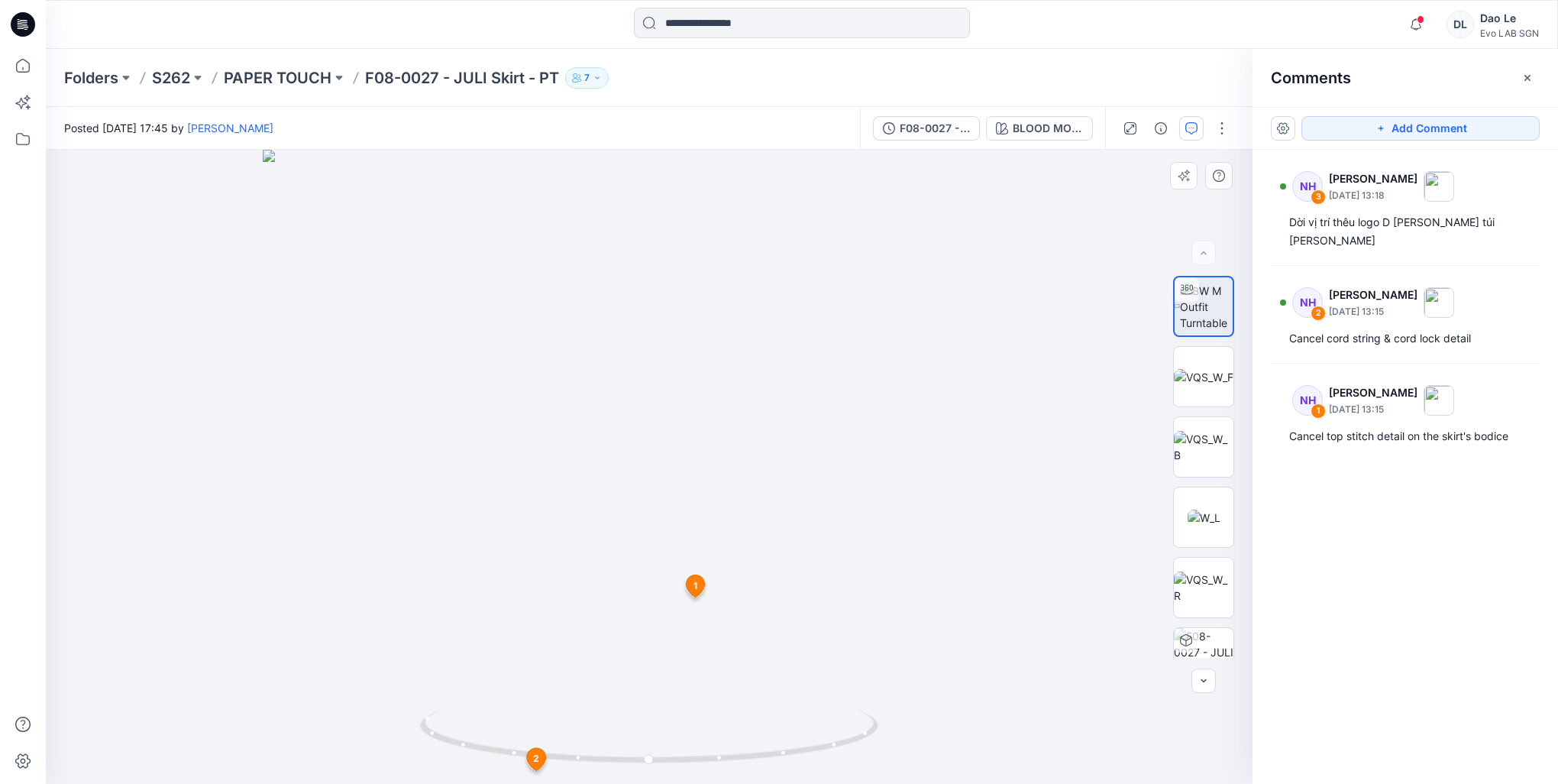
click at [699, 594] on icon at bounding box center [696, 585] width 19 height 23
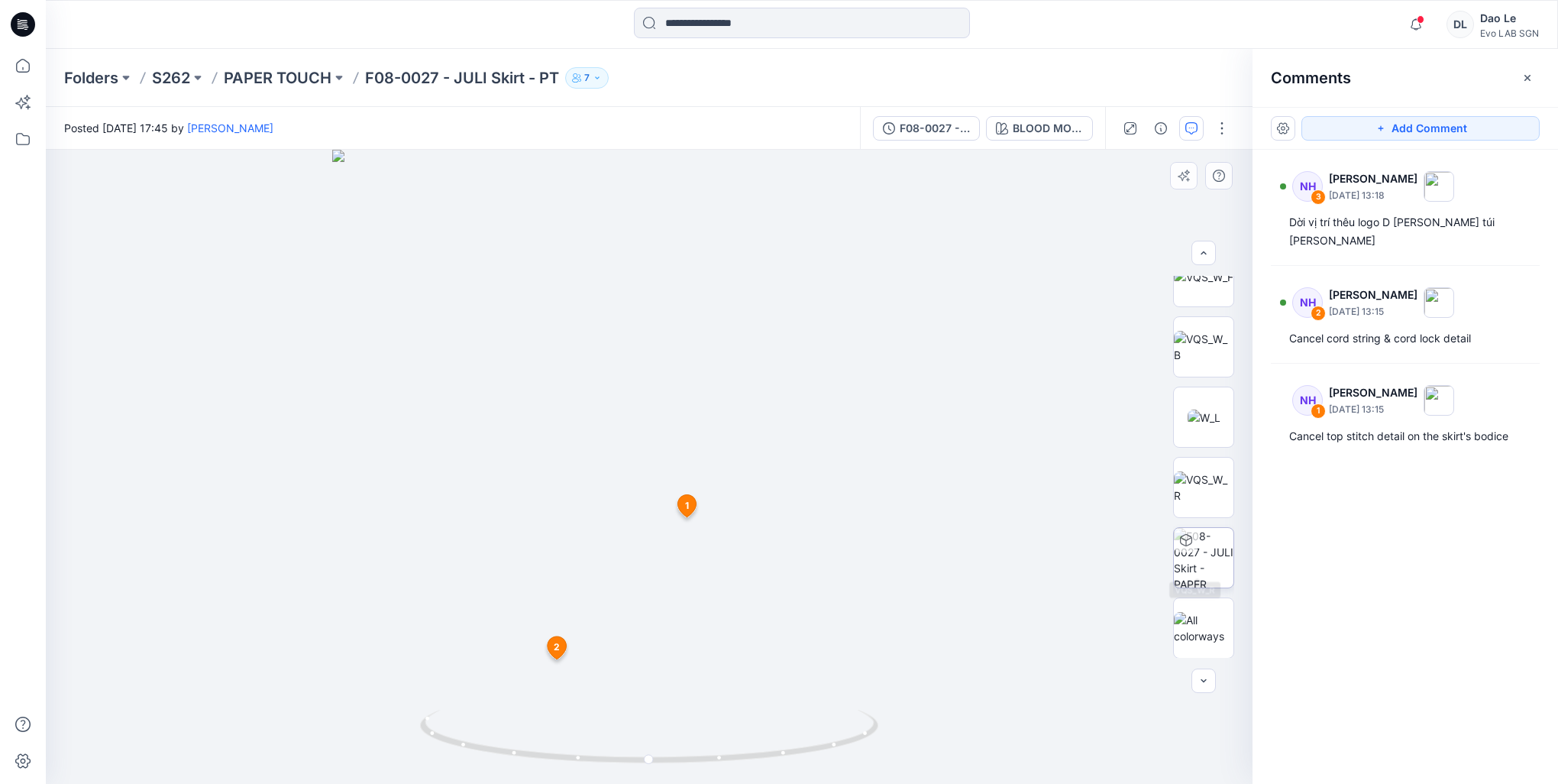
scroll to position [101, 0]
click at [967, 565] on div at bounding box center [650, 466] width 1207 height 633
click at [979, 467] on img at bounding box center [649, 40] width 2339 height 1486
